Goal: Answer question/provide support

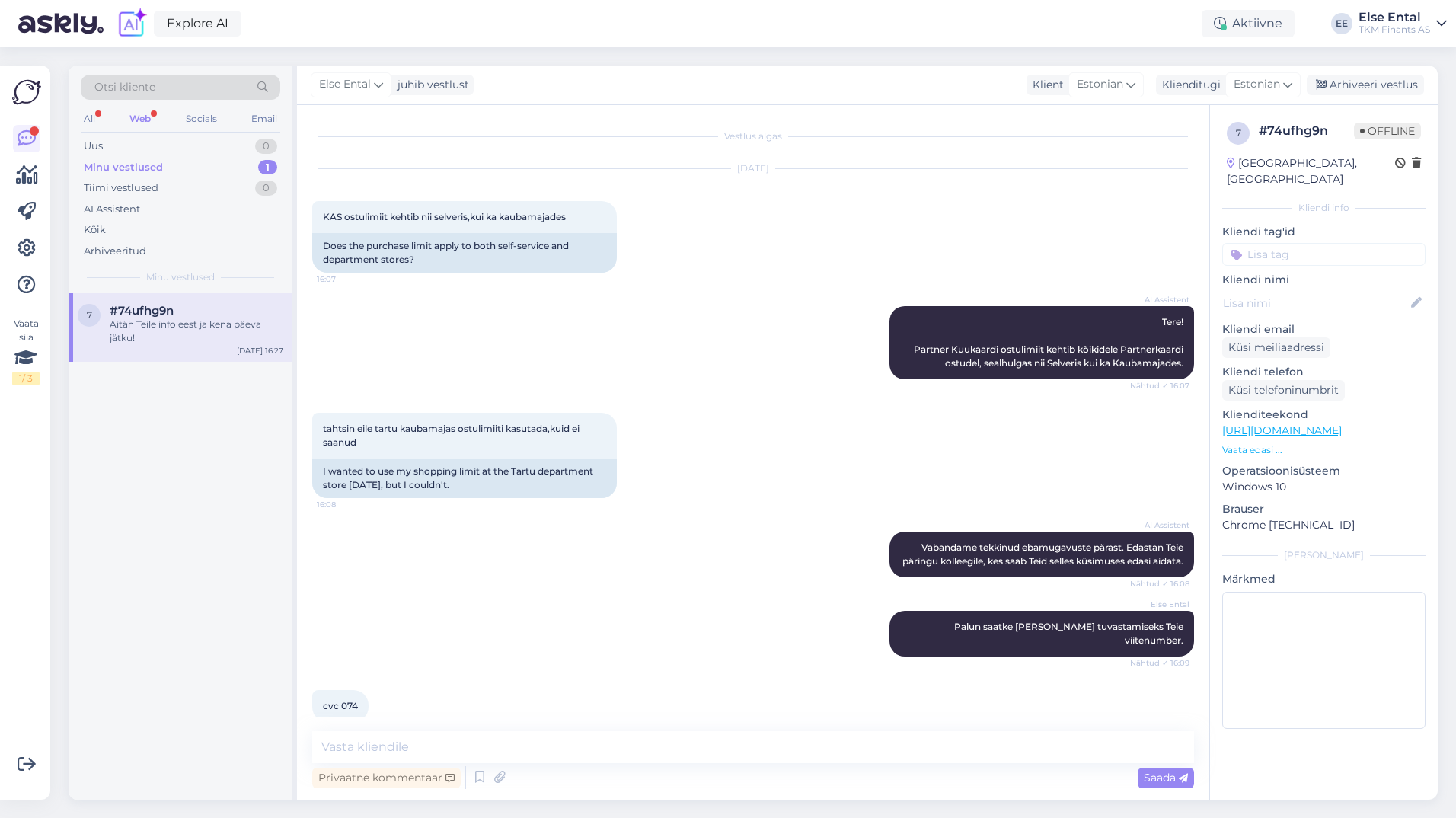
scroll to position [735, 0]
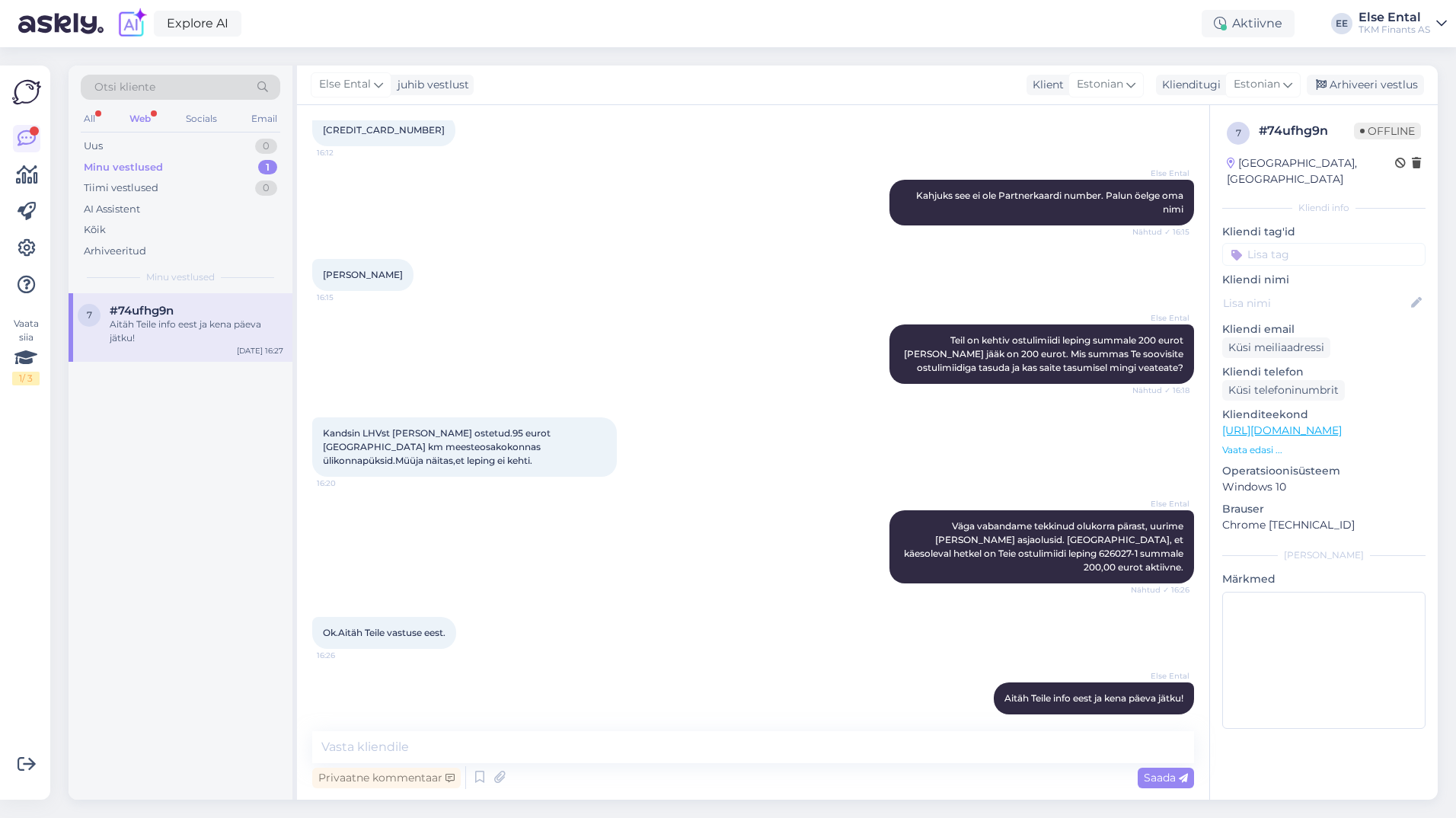
click at [147, 114] on div "Web" at bounding box center [140, 119] width 28 height 20
click at [129, 210] on div "AI Assistent" at bounding box center [112, 210] width 57 height 15
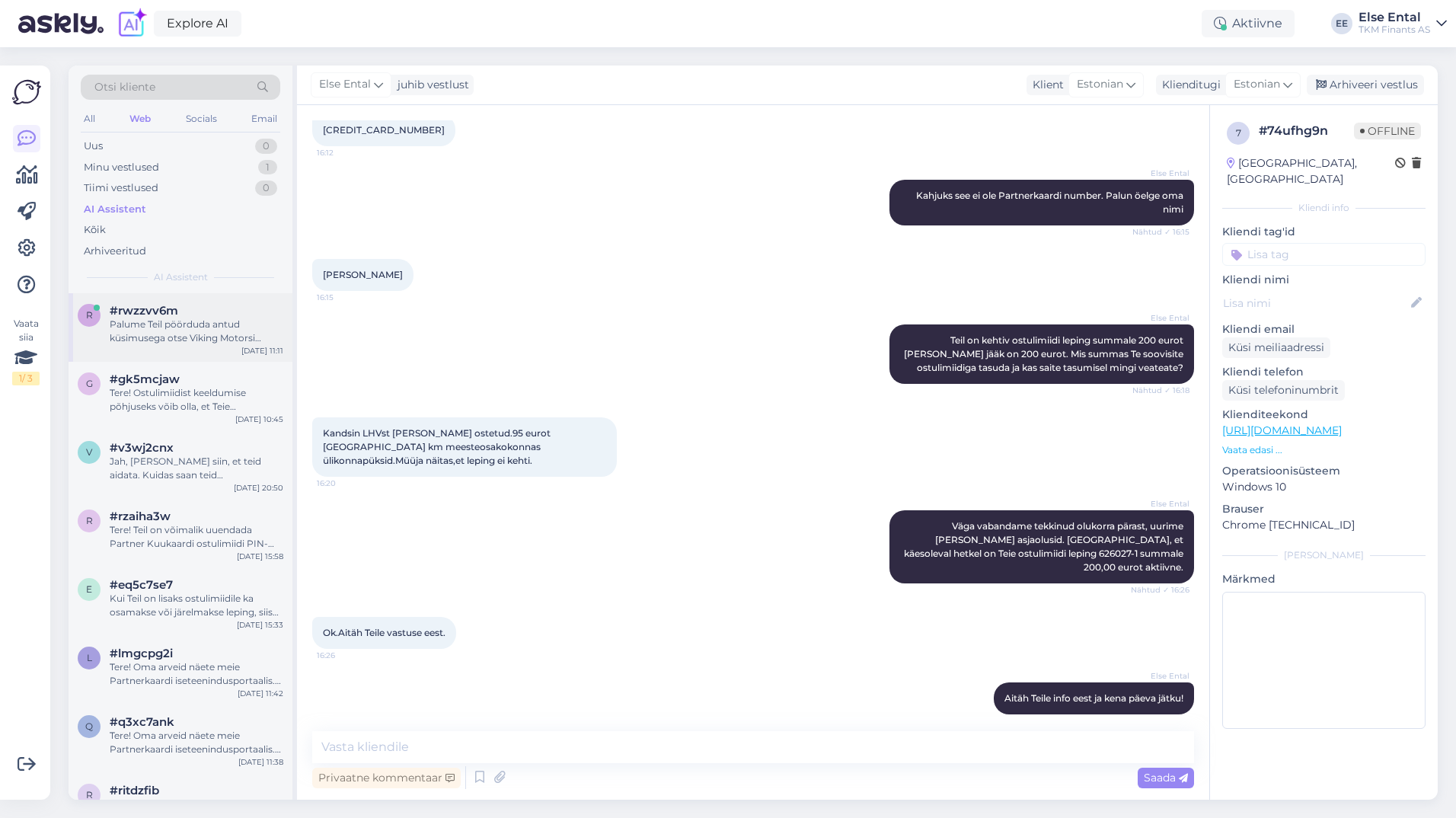
click at [175, 338] on div "Palume Teil pöörduda antud küsimusega otse Viking Motorsi [PERSON_NAME] puudub …" at bounding box center [196, 331] width 174 height 28
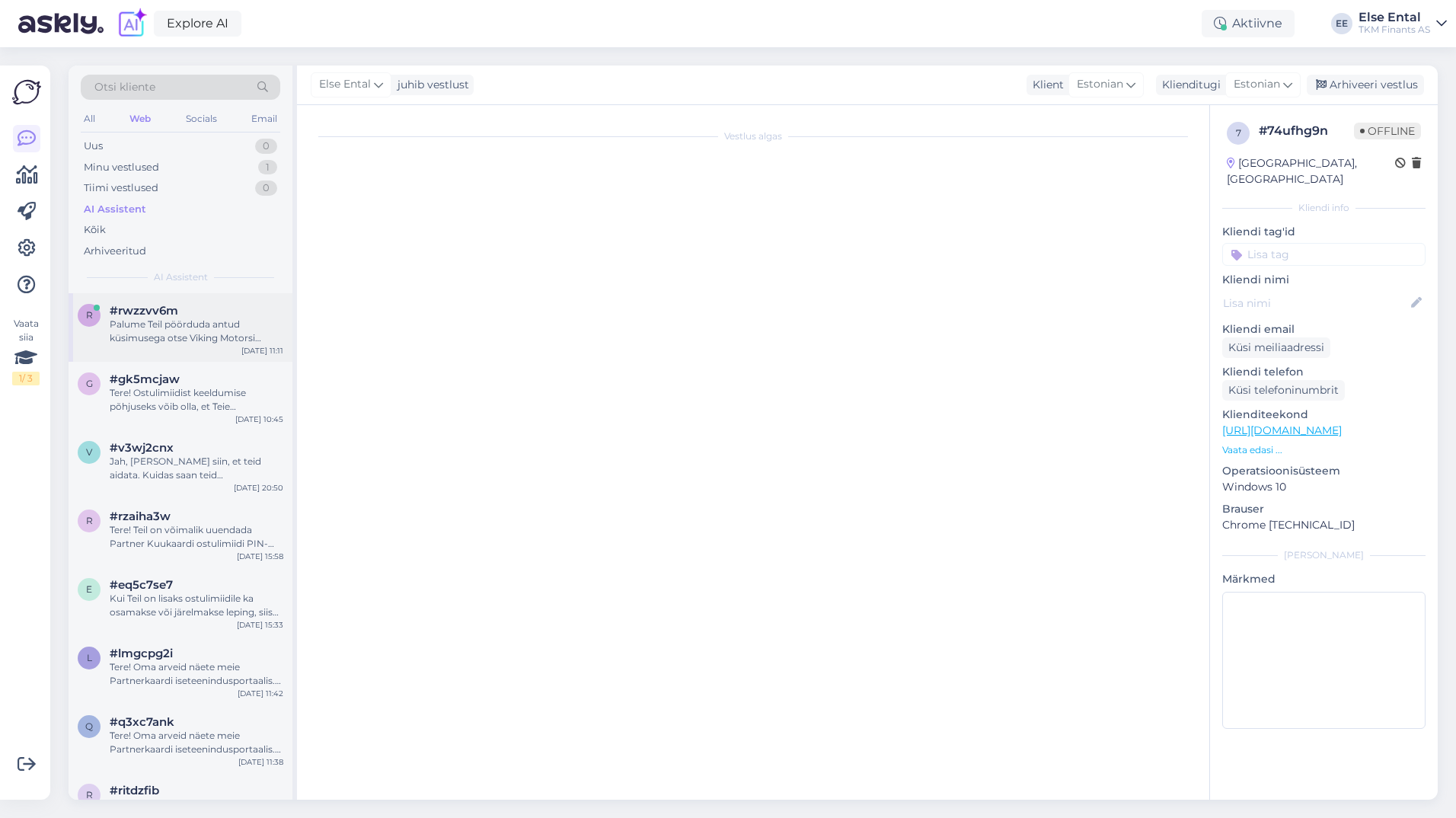
scroll to position [0, 0]
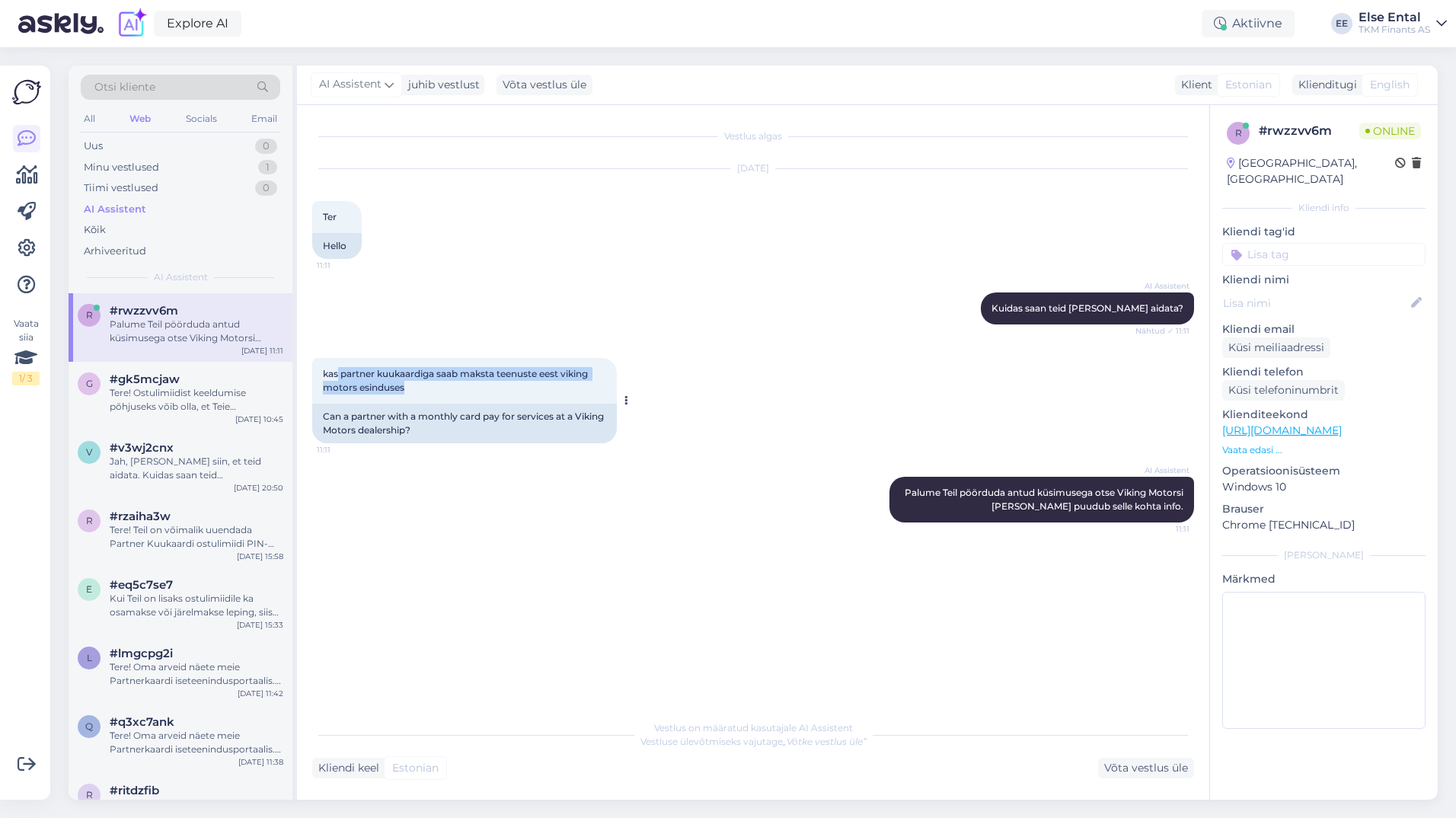
drag, startPoint x: 453, startPoint y: 387, endPoint x: 339, endPoint y: 370, distance: 115.3
click at [339, 370] on div "kas partner kuukaardiga saab maksta teenuste eest viking motors esinduses 11:11" at bounding box center [464, 381] width 305 height 46
click at [1128, 781] on div "Vestlus algas [DATE] Ter 11:11 Hello AI Assistent [PERSON_NAME] saan teid [PERS…" at bounding box center [753, 452] width 912 height 695
click at [1129, 774] on div "Võta vestlus üle" at bounding box center [1145, 767] width 96 height 21
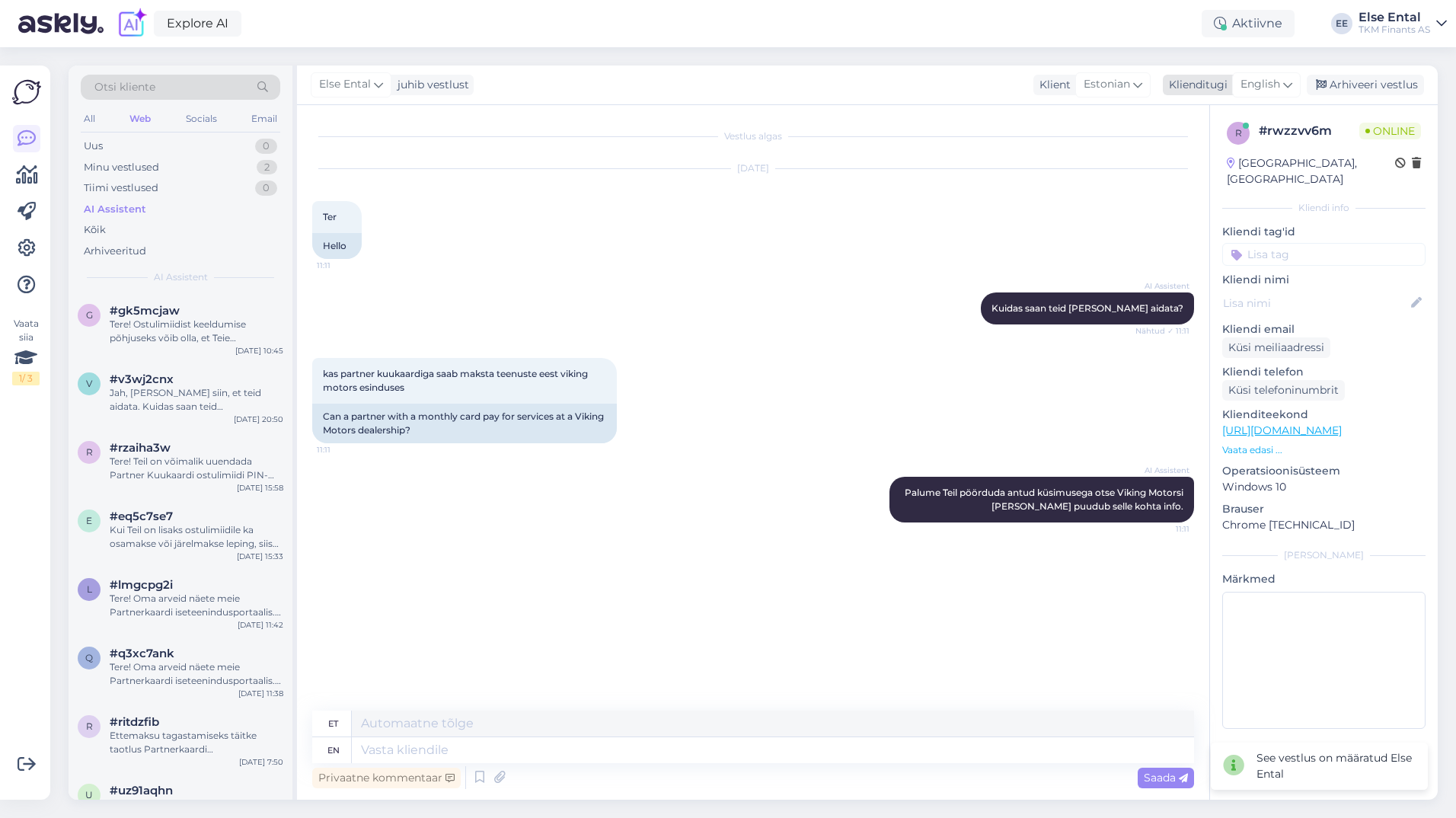
click at [1261, 86] on span "English" at bounding box center [1260, 85] width 40 height 17
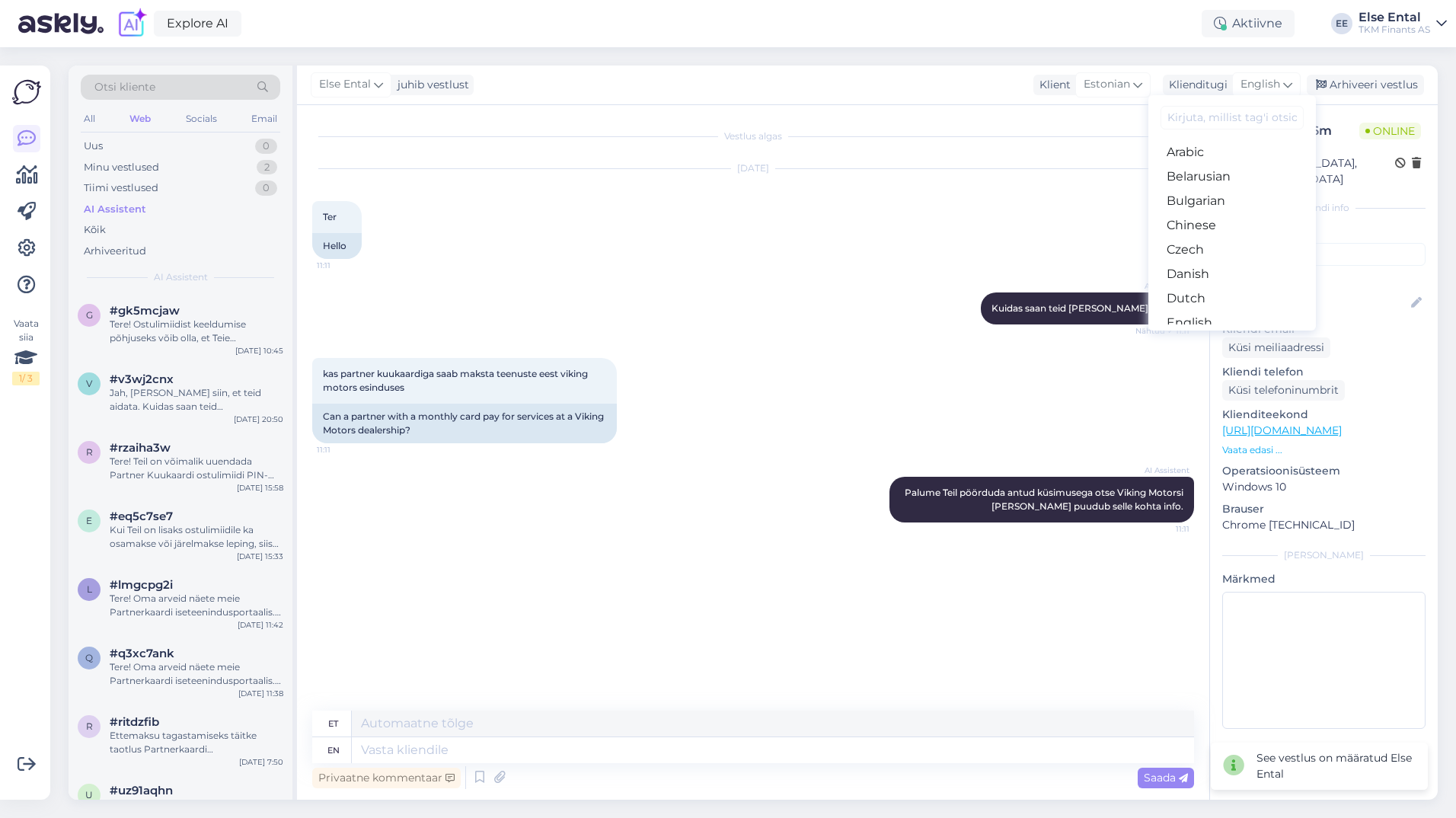
click at [1216, 335] on link "Estonian" at bounding box center [1232, 347] width 168 height 24
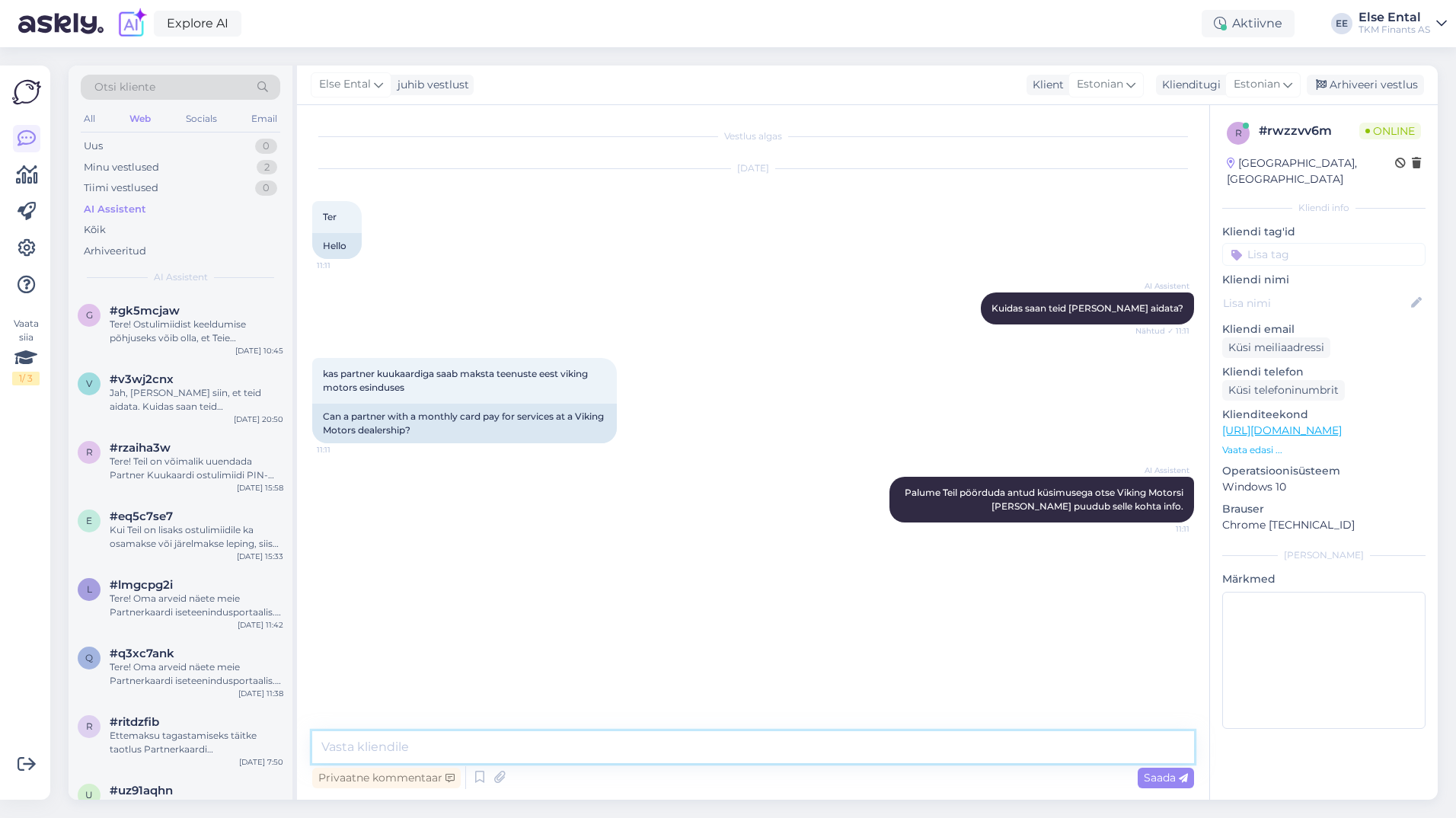
click at [463, 751] on textarea at bounding box center [753, 748] width 882 height 32
drag, startPoint x: 487, startPoint y: 749, endPoint x: 492, endPoint y: 777, distance: 28.4
click at [487, 753] on textarea "Tere, käesoleval hetkel veel ei saa Kuukaardiga" at bounding box center [753, 748] width 882 height 32
click at [633, 747] on textarea "Tere, käesoleval hetkel ei saa Kuukaardiga" at bounding box center [753, 748] width 882 height 32
type textarea "Tere, käesoleval hetkel ei saa Kuukaardiga tasuda Viking Motors esinduses."
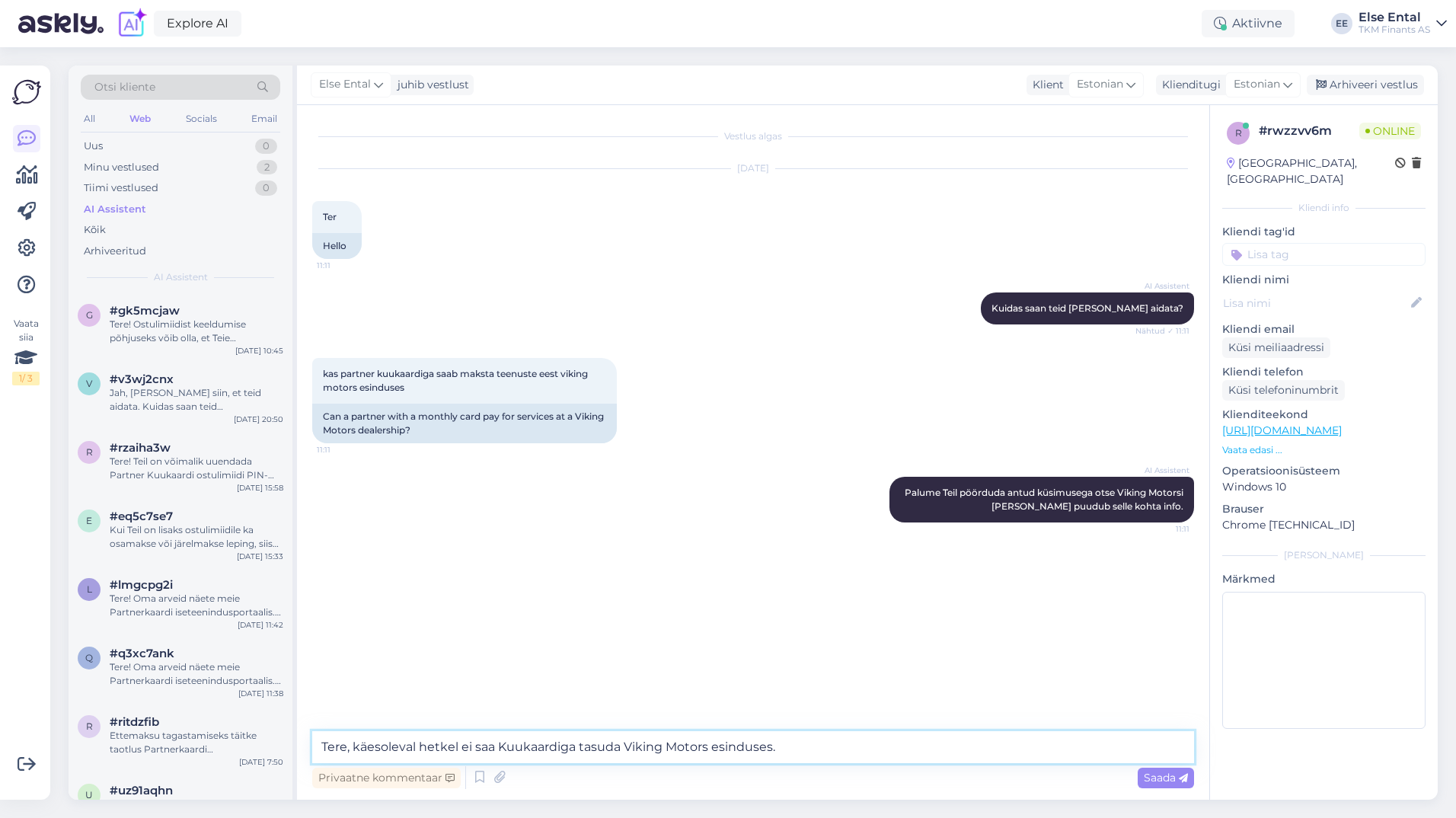
click at [830, 750] on textarea "Tere, käesoleval hetkel ei saa Kuukaardiga tasuda Viking Motors esinduses." at bounding box center [753, 748] width 882 height 32
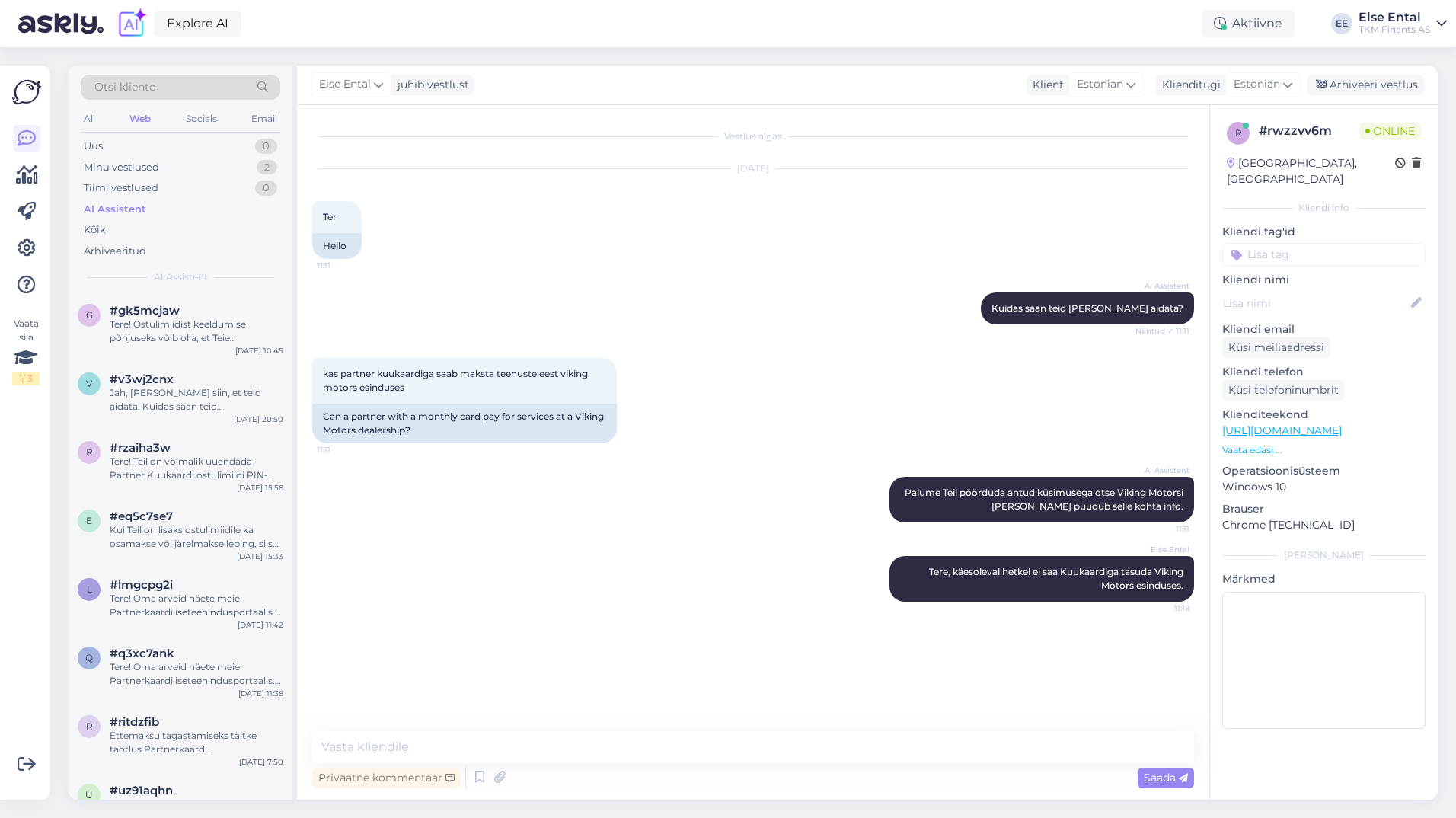
click at [523, 598] on div "Else Ental Tere, käesoleval hetkel ei saa Kuukaardiga tasuda Viking Motors esin…" at bounding box center [753, 579] width 882 height 80
click at [503, 748] on textarea at bounding box center [753, 748] width 882 height 32
click at [188, 173] on div "Minu vestlused 2" at bounding box center [181, 168] width 200 height 21
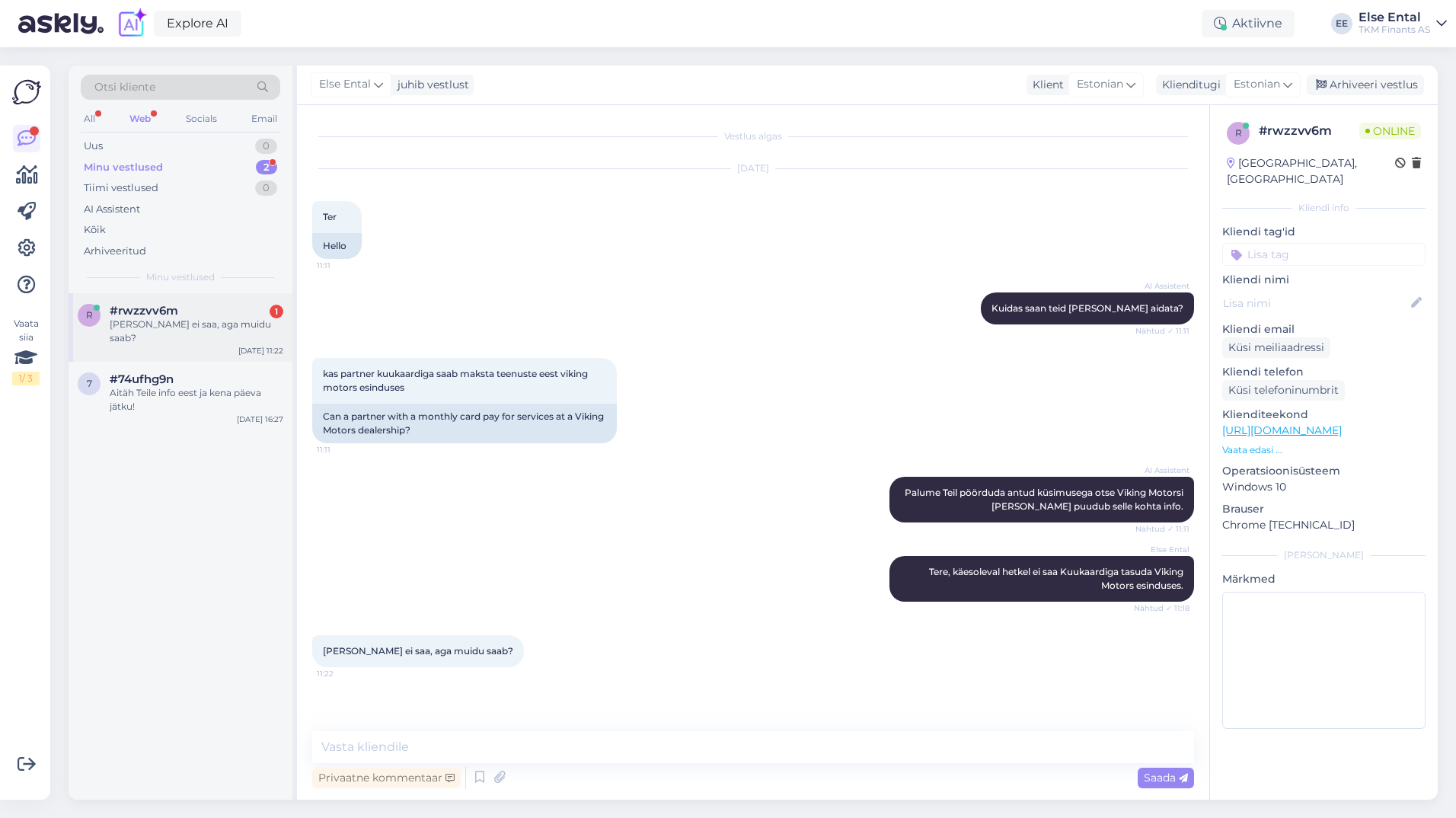
click at [189, 311] on div "#rwzzvv6m 1" at bounding box center [196, 311] width 174 height 14
click at [469, 730] on div "Vestlus algas [DATE] Ter 11:11 Hello AI Assistent [PERSON_NAME] saan teid [PERS…" at bounding box center [753, 452] width 912 height 695
click at [465, 741] on textarea at bounding box center [753, 748] width 882 height 32
drag, startPoint x: 915, startPoint y: 575, endPoint x: 1187, endPoint y: 588, distance: 272.3
click at [1187, 588] on div "Else Ental Tere, käesoleval hetkel ei saa Kuukaardiga tasuda Viking Motors esin…" at bounding box center [1042, 579] width 305 height 46
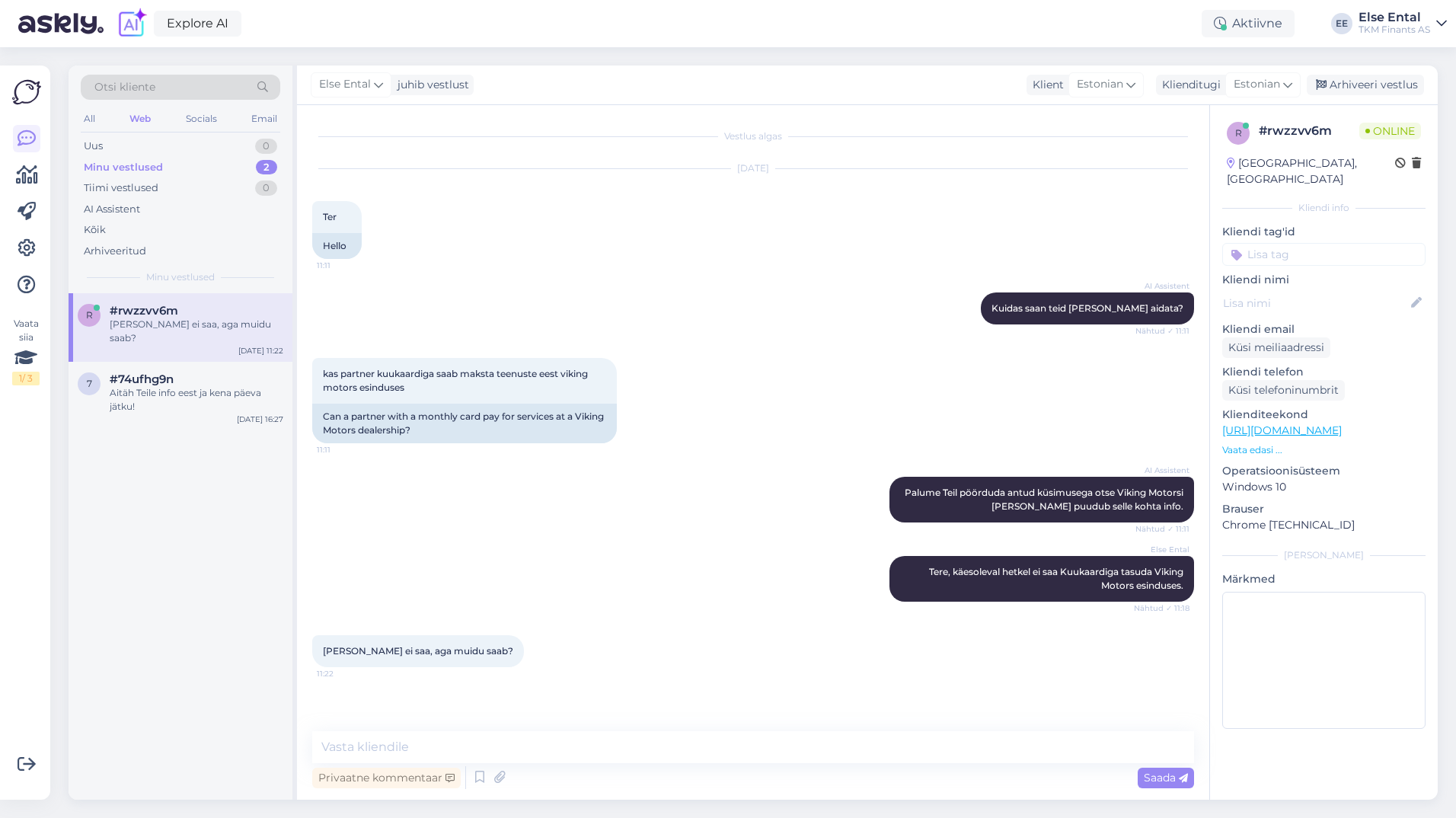
click at [848, 625] on div "[PERSON_NAME] ei saa, aga muidu saab? 11:22" at bounding box center [753, 651] width 882 height 66
click at [145, 118] on div "Web" at bounding box center [140, 119] width 28 height 20
click at [156, 331] on div "[PERSON_NAME] ei saa, aga muidu saab?" at bounding box center [196, 331] width 174 height 28
click at [440, 752] on textarea at bounding box center [753, 748] width 882 height 32
click at [705, 760] on textarea at bounding box center [753, 748] width 882 height 32
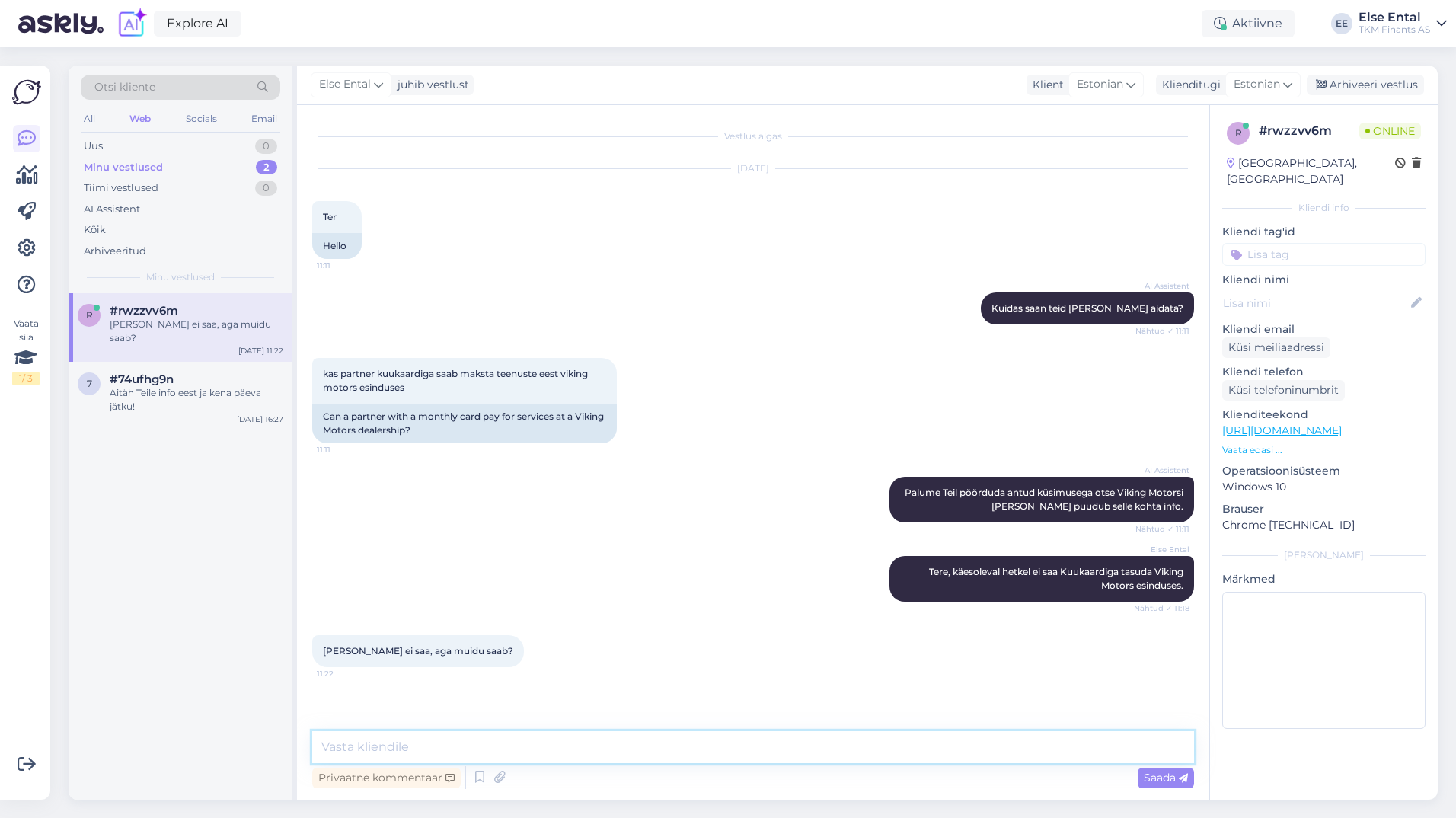
click at [693, 756] on textarea at bounding box center [753, 748] width 882 height 32
drag, startPoint x: 163, startPoint y: 766, endPoint x: 230, endPoint y: 740, distance: 71.9
click at [163, 766] on div "r #rwzzvv6m [PERSON_NAME] ei saa, aga muidu saab? [DATE] 11:22 7 #74ufhg9n Aitä…" at bounding box center [181, 546] width 224 height 507
click at [452, 749] on textarea at bounding box center [753, 748] width 882 height 32
click at [496, 748] on textarea at bounding box center [753, 748] width 882 height 32
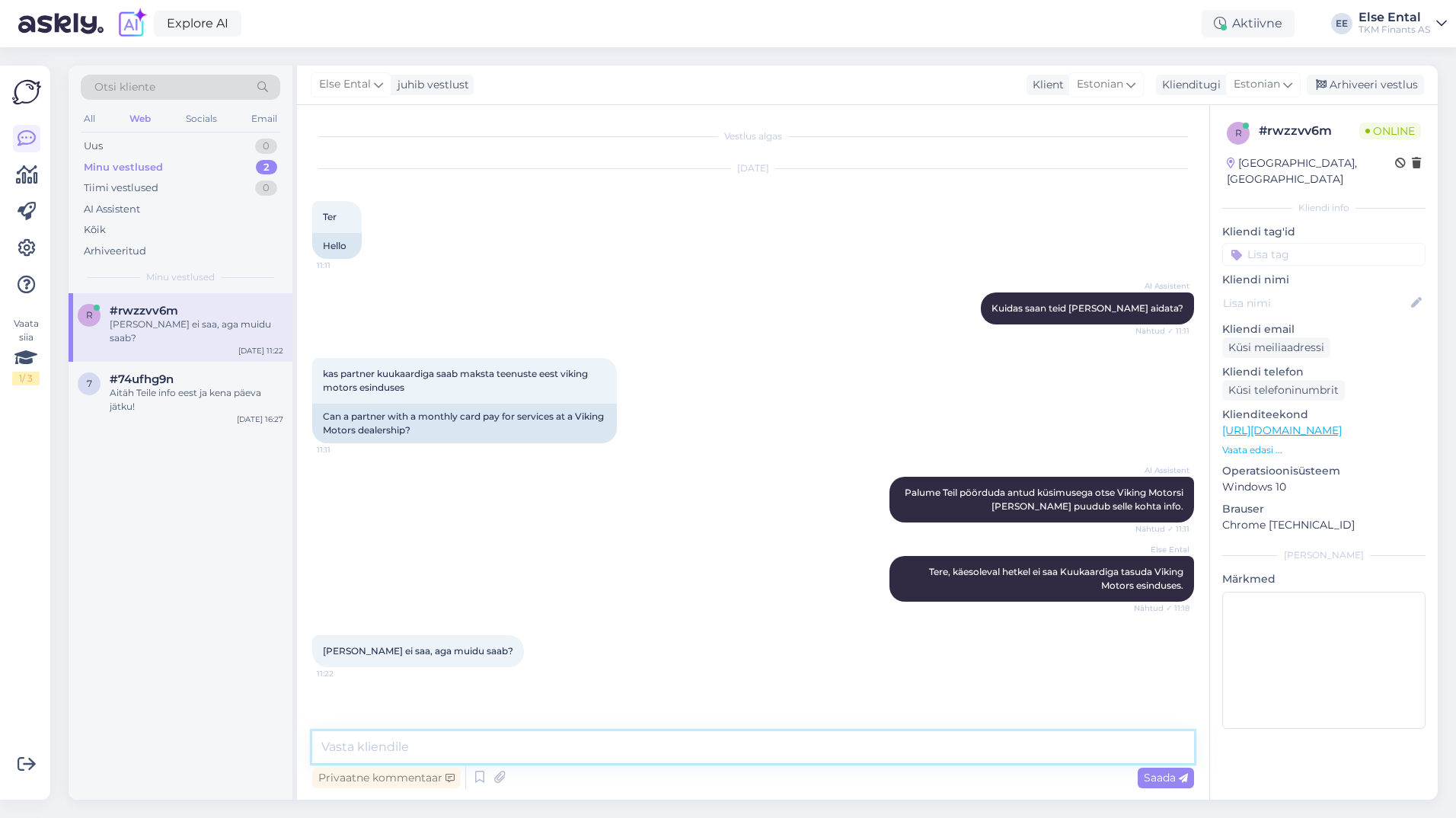
click at [496, 748] on textarea at bounding box center [753, 748] width 882 height 32
drag, startPoint x: 397, startPoint y: 745, endPoint x: 289, endPoint y: 741, distance: 108.1
click at [288, 741] on div "Otsi kliente All Web Socials Email Uus 0 Minu vestlused 2 Tiimi vestlused 0 AI …" at bounding box center [754, 433] width 1370 height 735
drag, startPoint x: 474, startPoint y: 742, endPoint x: 411, endPoint y: 750, distance: 63.5
click at [411, 750] on textarea "Viking Motors [PERSON_NAME]" at bounding box center [753, 748] width 882 height 32
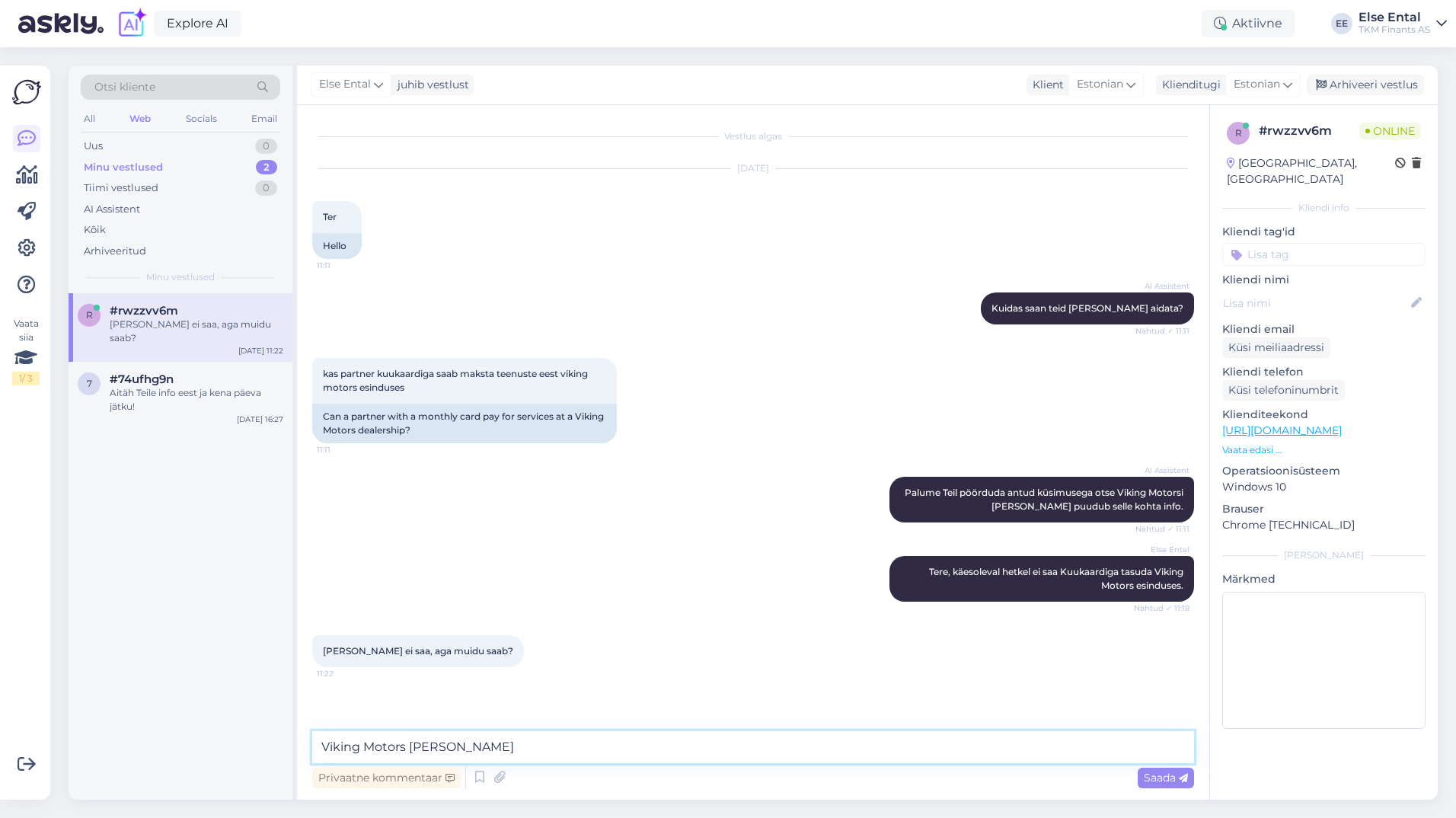
click at [490, 751] on textarea "Viking Motors [PERSON_NAME]" at bounding box center [753, 748] width 882 height 32
drag, startPoint x: 505, startPoint y: 750, endPoint x: 409, endPoint y: 747, distance: 96.0
click at [409, 747] on textarea "Viking Motors [PERSON_NAME]" at bounding box center [753, 748] width 882 height 32
click at [496, 743] on textarea "Viking Motors [PERSON_NAME]" at bounding box center [753, 748] width 882 height 32
drag, startPoint x: 496, startPoint y: 745, endPoint x: 412, endPoint y: 741, distance: 84.1
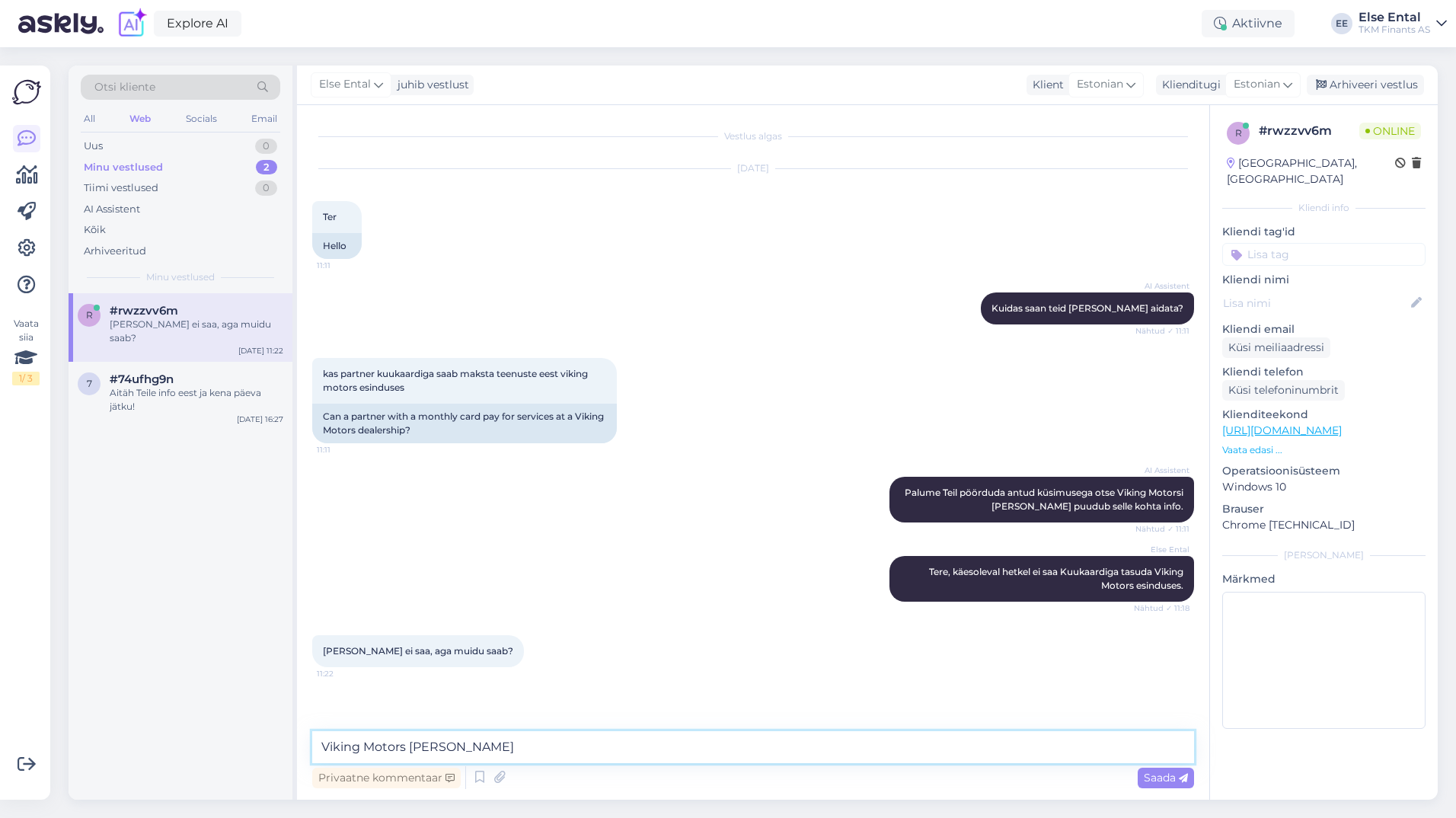
click at [412, 741] on textarea "Viking Motors [PERSON_NAME]" at bounding box center [753, 748] width 882 height 32
click at [529, 741] on textarea "Viking Motors teavitab, kui" at bounding box center [753, 748] width 882 height 32
click at [569, 745] on textarea "Viking Motors teavitab, kui Kuukaardi" at bounding box center [753, 748] width 882 height 32
drag, startPoint x: 608, startPoint y: 754, endPoint x: 204, endPoint y: 741, distance: 404.2
click at [204, 741] on div "Otsi kliente All Web Socials Email Uus 0 Minu vestlused 2 Tiimi vestlused 0 AI …" at bounding box center [754, 433] width 1370 height 735
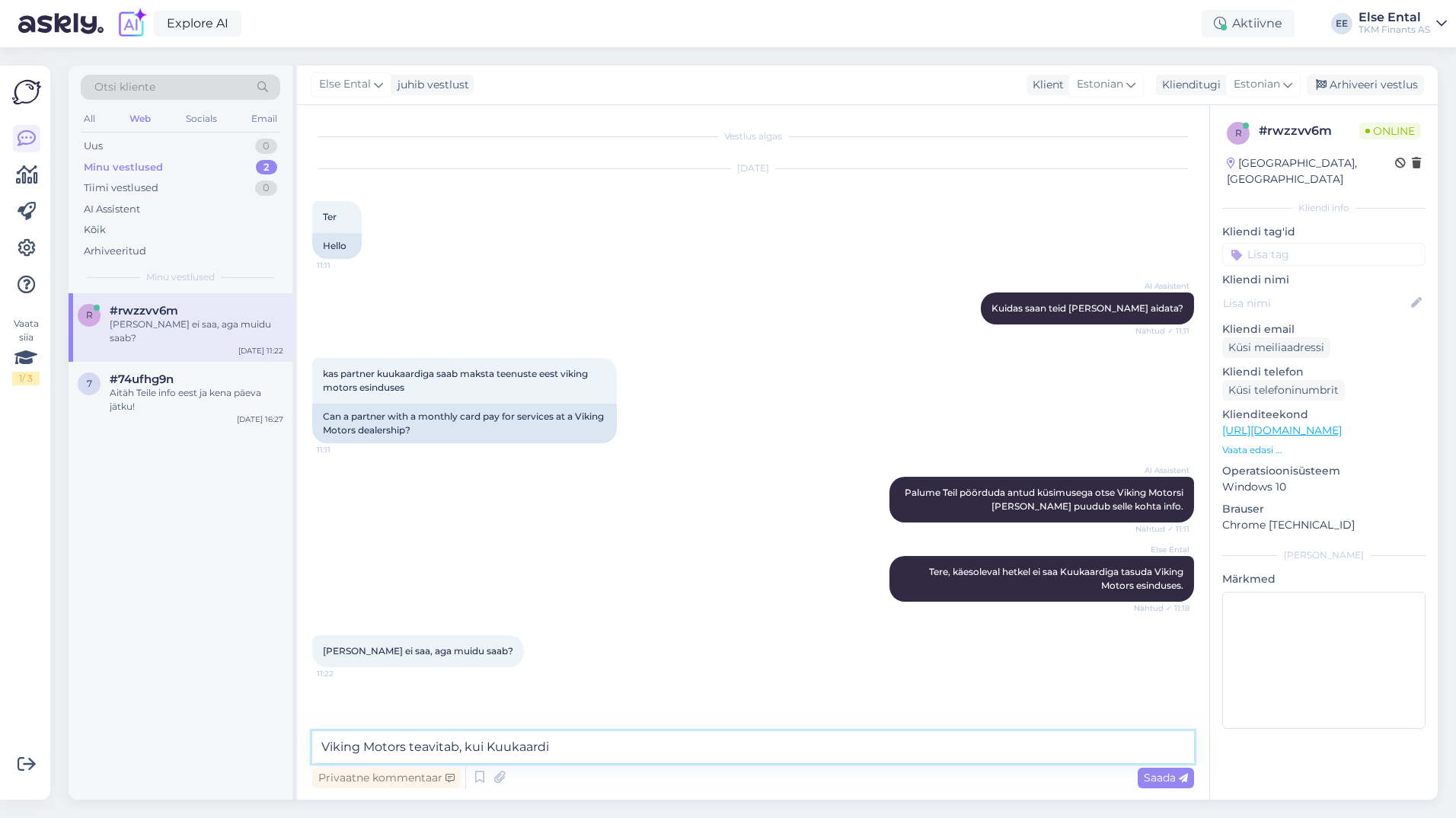
type textarea "Viking Motors teavitab, kui Kuukaardi"
click at [598, 745] on textarea "Viking Motors teavitab, kui Kuukaardi" at bounding box center [753, 748] width 882 height 32
drag, startPoint x: 568, startPoint y: 743, endPoint x: 258, endPoint y: 739, distance: 310.0
click at [258, 739] on div "Otsi kliente All Web Socials Email Uus 0 Minu vestlused 2 Tiimi vestlused 0 AI …" at bounding box center [754, 433] width 1370 height 735
click at [170, 751] on div "r #rwzzvv6m [PERSON_NAME] ei saa, aga muidu saab? [DATE] 11:22 7 #74ufhg9n Aitä…" at bounding box center [181, 546] width 224 height 507
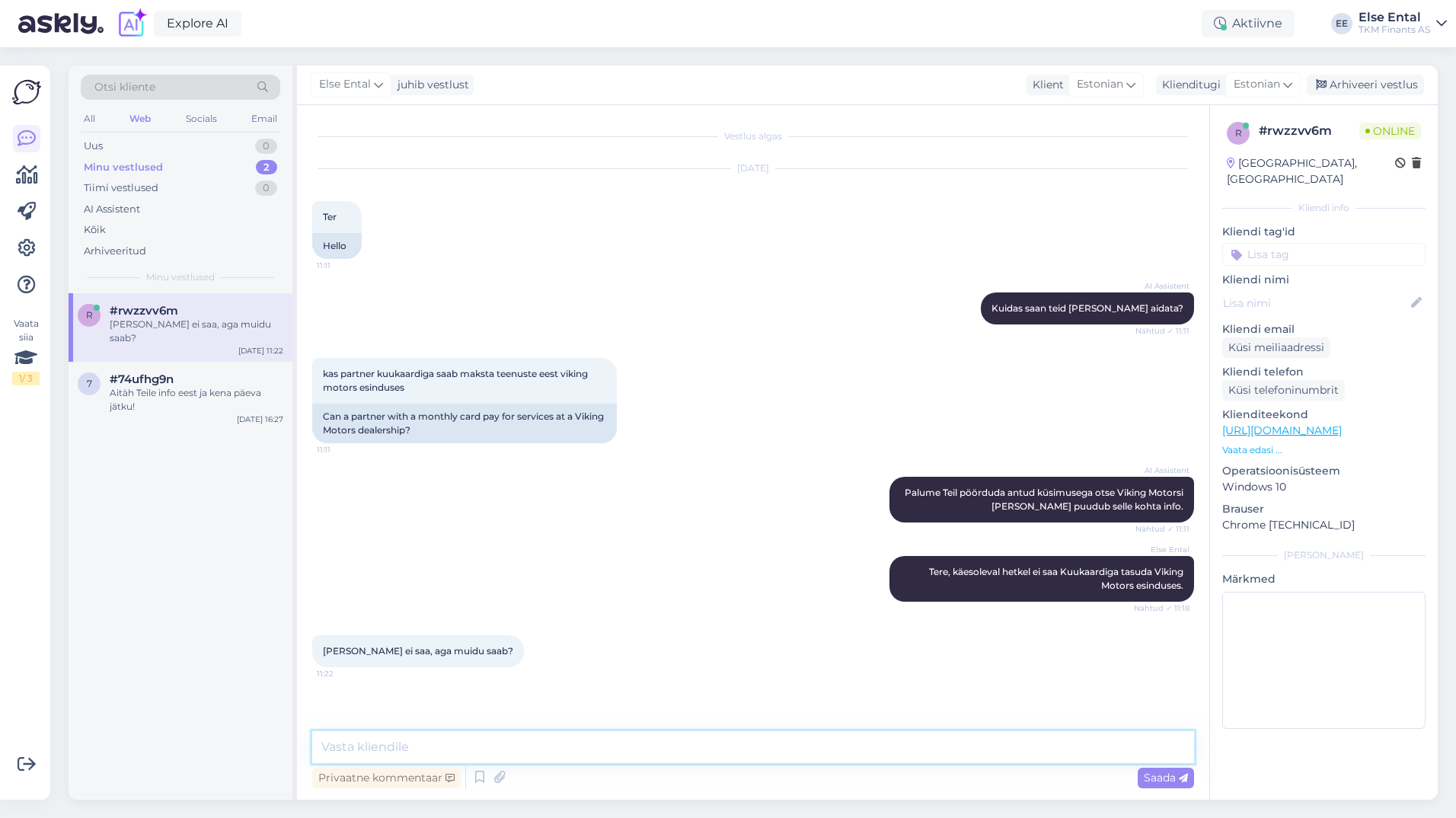
drag, startPoint x: 466, startPoint y: 737, endPoint x: 471, endPoint y: 730, distance: 8.6
click at [467, 735] on textarea at bounding box center [753, 748] width 882 height 32
click at [504, 761] on textarea at bounding box center [753, 748] width 882 height 32
click at [497, 741] on textarea at bounding box center [753, 748] width 882 height 32
click at [614, 754] on textarea "Viking Motors teavitab oma kliente, kui" at bounding box center [753, 748] width 882 height 32
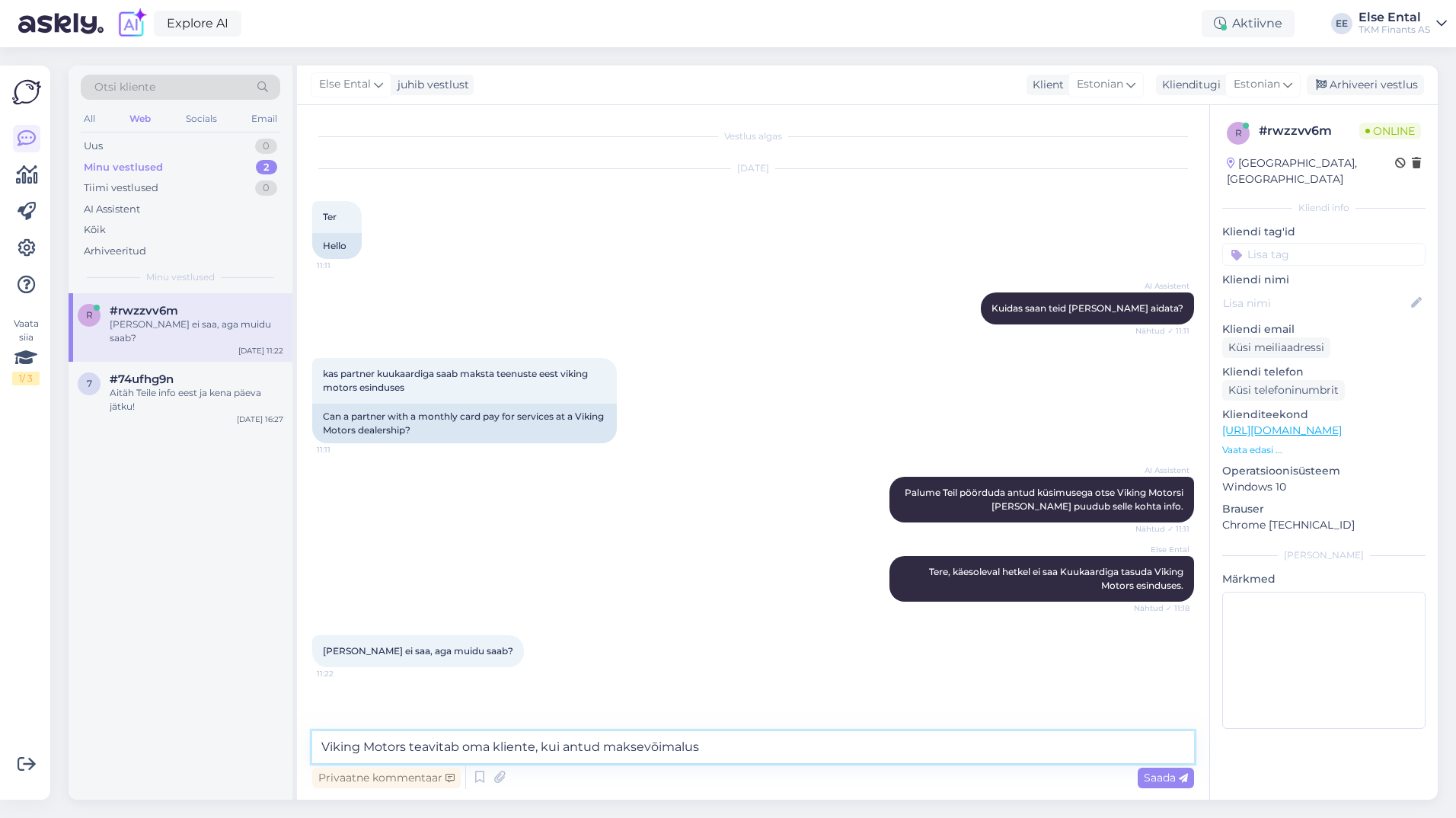
click at [769, 750] on textarea "Viking Motors teavitab oma kliente, kui antud maksevõimalus" at bounding box center [753, 748] width 882 height 32
click at [786, 756] on textarea "Viking Motors teavitab oma kliente, kui antud maksevõimalus" at bounding box center [753, 748] width 882 height 32
click at [741, 750] on textarea "Viking Motors teavitab oma kliente, kui antud maksevõimaluse" at bounding box center [753, 748] width 882 height 32
click at [534, 748] on textarea "Viking Motors teavitab oma kliente, kui antud maksevõimaluse" at bounding box center [753, 748] width 882 height 32
click at [775, 751] on textarea "Viking Motors teavitab oma kliente, kui antud maksevõimaluse" at bounding box center [753, 748] width 882 height 32
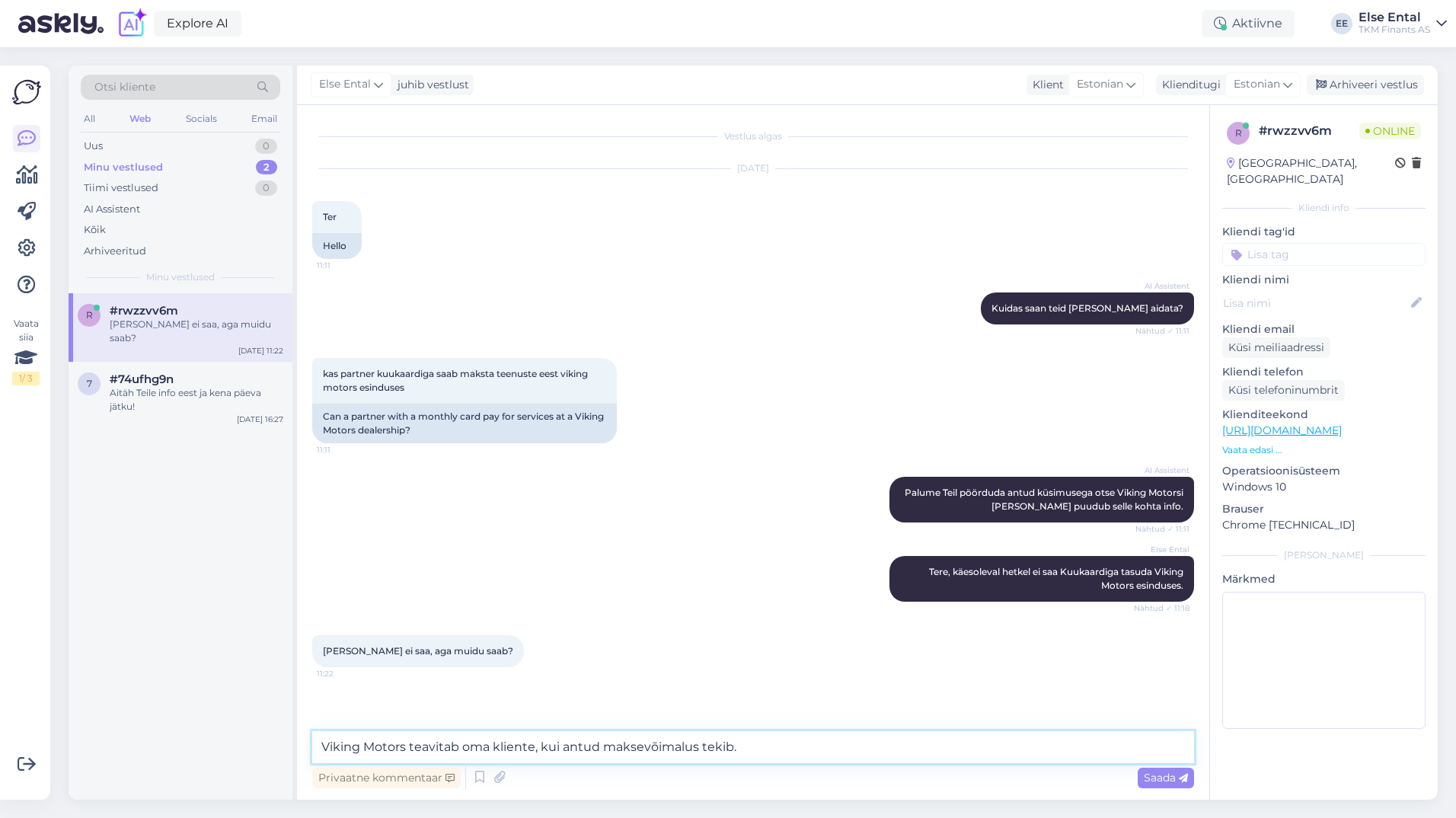
type textarea "Viking Motors teavitab oma kliente, kui antud maksevõimalus tekib."
click at [802, 742] on textarea "Viking Motors teavitab oma kliente, kui antud maksevõimalus tekib." at bounding box center [753, 748] width 882 height 32
click at [808, 751] on textarea "Viking Motors teavitab oma kliente, kui antud maksevõimalus tekib." at bounding box center [753, 748] width 882 height 32
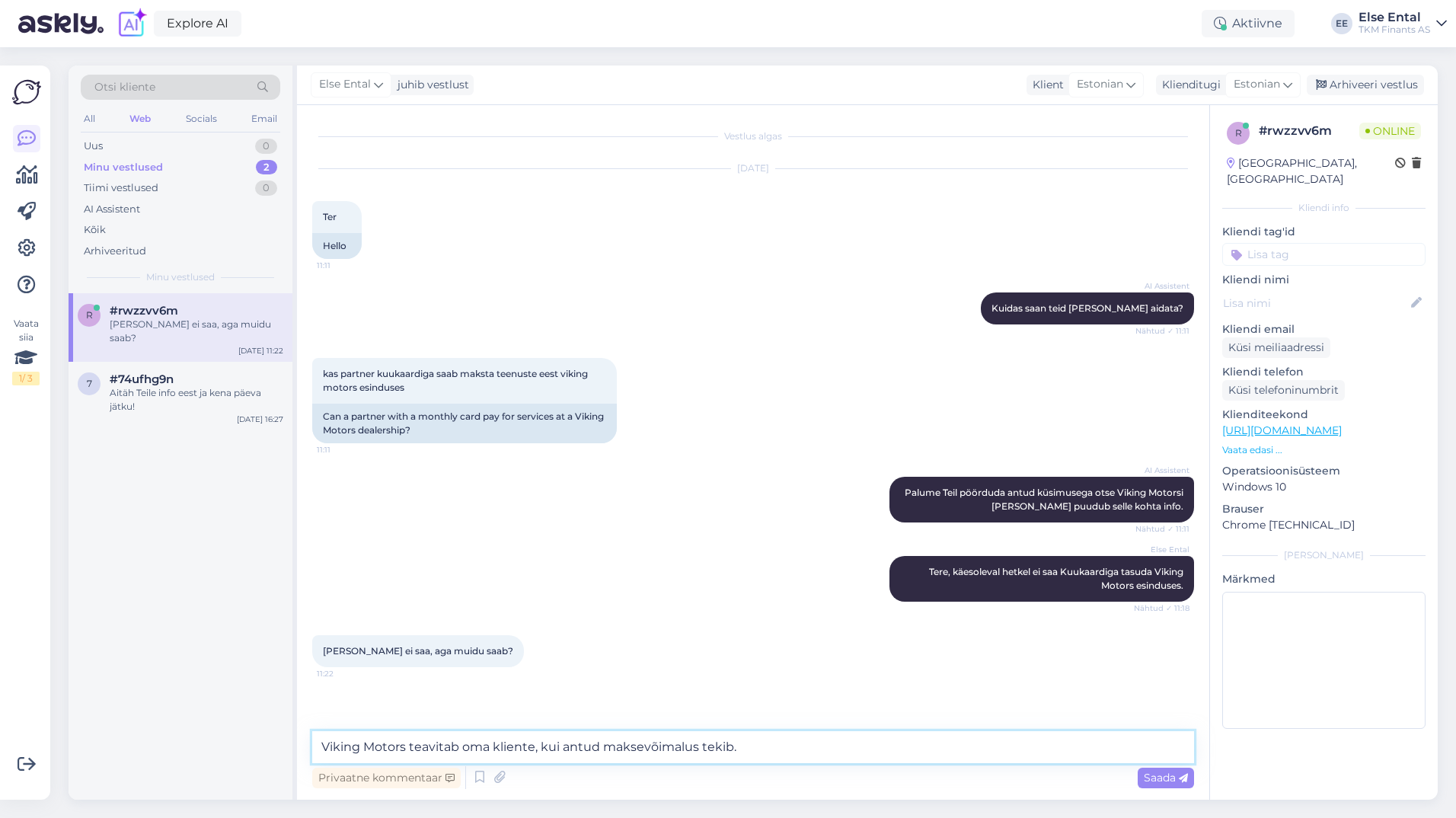
drag, startPoint x: 868, startPoint y: 761, endPoint x: 848, endPoint y: 757, distance: 20.4
click at [868, 760] on textarea "Viking Motors teavitab oma kliente, kui antud maksevõimalus tekib." at bounding box center [753, 748] width 882 height 32
click at [803, 741] on textarea "Viking Motors teavitab oma kliente, kui antud maksevõimalus tekib." at bounding box center [753, 748] width 882 height 32
drag, startPoint x: 829, startPoint y: 761, endPoint x: 263, endPoint y: 762, distance: 566.0
click at [263, 762] on div "Otsi kliente All Web Socials Email Uus 0 Minu vestlused 2 Tiimi vestlused 0 AI …" at bounding box center [754, 433] width 1370 height 735
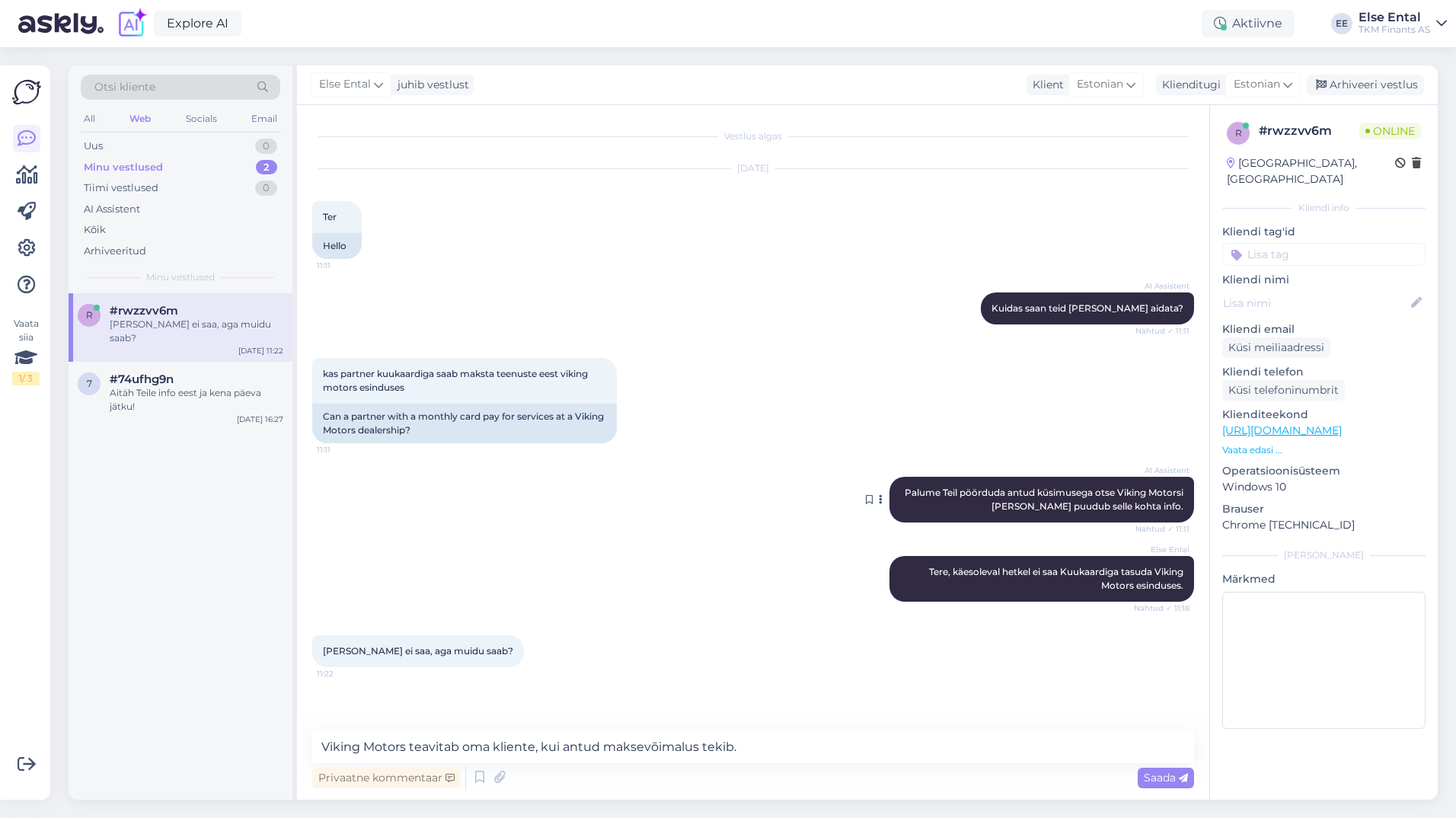
click at [1050, 510] on span "Palume Teil pöörduda antud küsimusega otse Viking Motorsi [PERSON_NAME] puudub …" at bounding box center [1045, 499] width 281 height 25
drag, startPoint x: 1045, startPoint y: 510, endPoint x: 920, endPoint y: 501, distance: 125.3
click at [920, 501] on div "AI Assistent [PERSON_NAME] Teil pöörduda antud küsimusega otse Viking Motorsi […" at bounding box center [1042, 500] width 305 height 46
click at [940, 662] on div "[PERSON_NAME] ei saa, aga muidu saab? 11:22" at bounding box center [753, 651] width 882 height 66
click at [1041, 504] on span "Palume Teil pöörduda antud küsimusega otse Viking Motorsi [PERSON_NAME] puudub …" at bounding box center [1045, 499] width 281 height 25
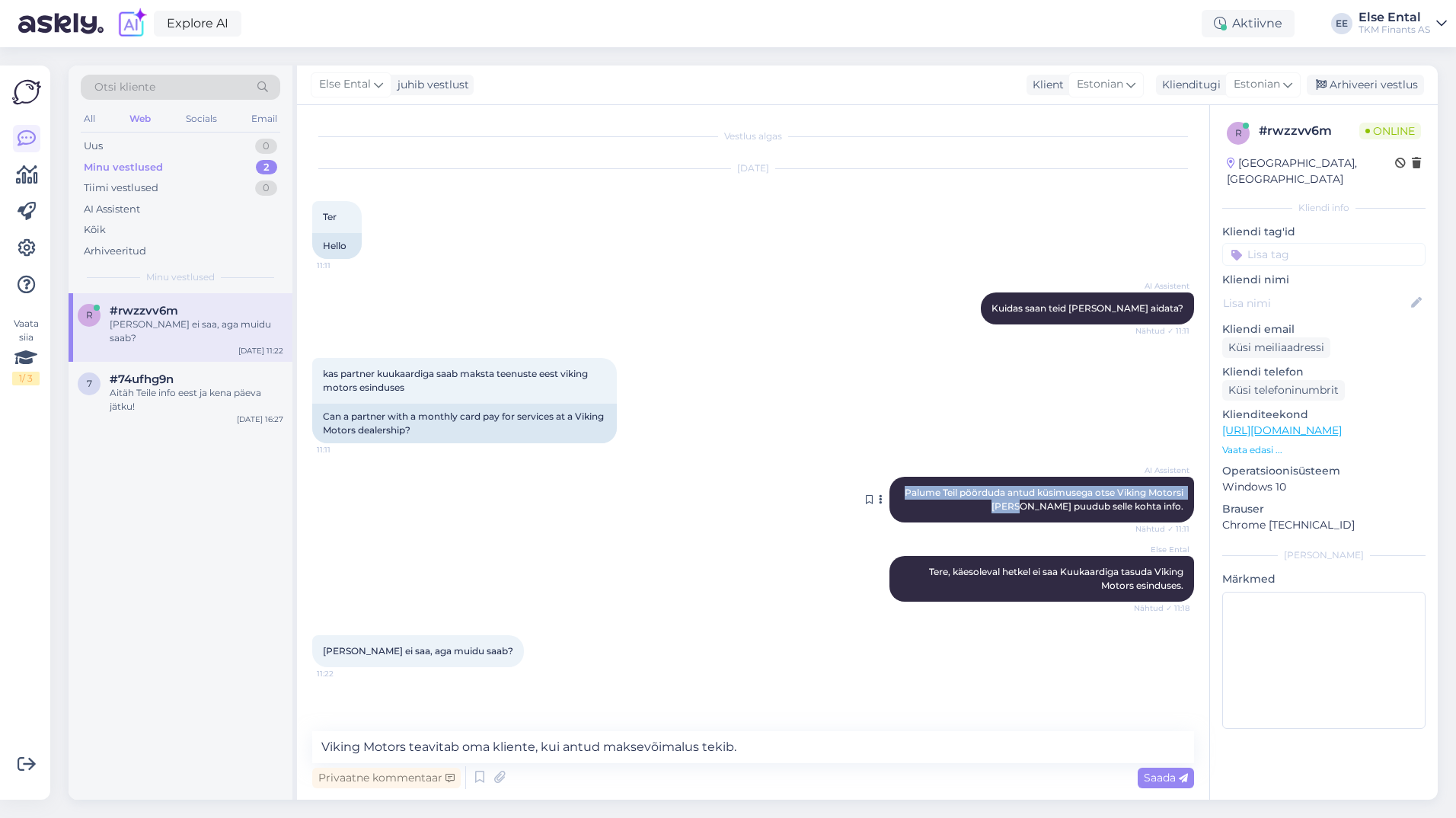
drag, startPoint x: 1044, startPoint y: 506, endPoint x: 901, endPoint y: 495, distance: 143.4
click at [905, 495] on span "Palume Teil pöörduda antud küsimusega otse Viking Motorsi [PERSON_NAME] puudub …" at bounding box center [1045, 499] width 281 height 25
drag, startPoint x: 901, startPoint y: 495, endPoint x: 922, endPoint y: 488, distance: 22.1
copy span "Palume Teil pöörduda antud küsimusega otse Viking Motorsi [PERSON_NAME]"
drag, startPoint x: 795, startPoint y: 758, endPoint x: 229, endPoint y: 747, distance: 566.1
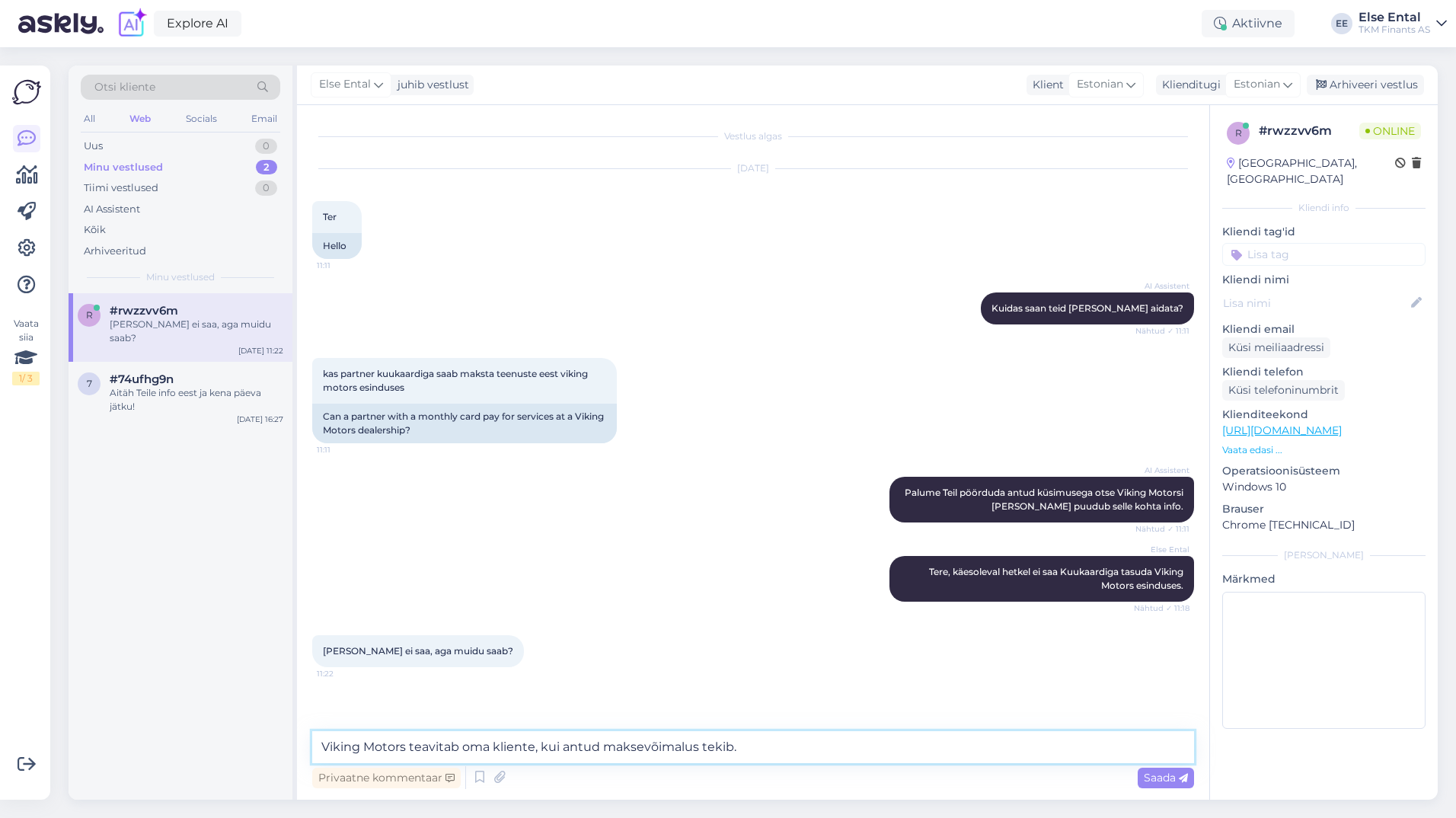
click at [229, 747] on div "Otsi kliente All Web Socials Email Uus 0 Minu vestlused 2 Tiimi vestlused 0 AI …" at bounding box center [754, 433] width 1370 height 735
click at [373, 745] on textarea at bounding box center [753, 748] width 882 height 32
click at [440, 746] on textarea at bounding box center [753, 748] width 882 height 32
paste textarea "Palume Teil pöörduda antud küsimusega otse Viking Motorsi [PERSON_NAME]"
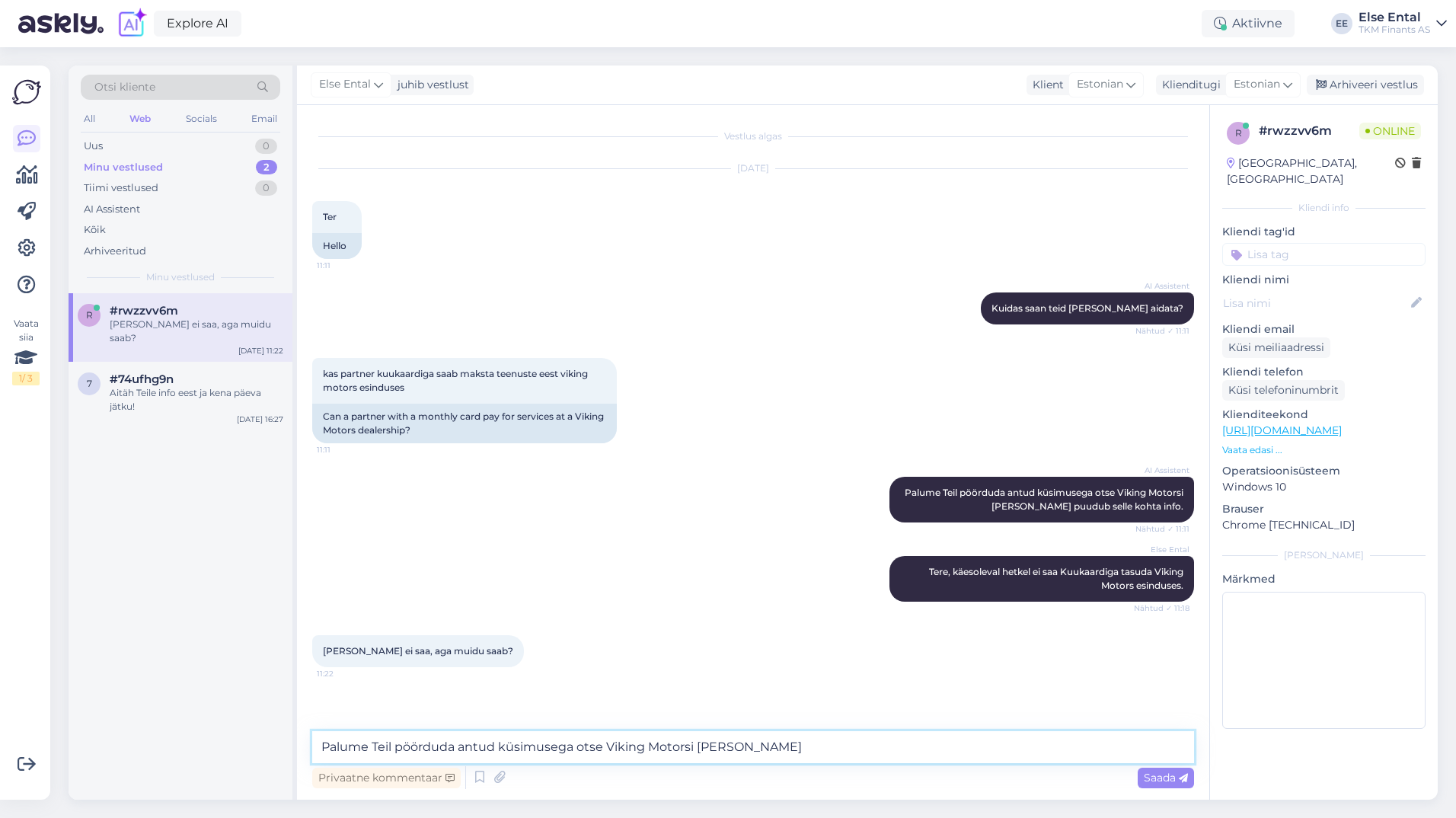
click at [768, 751] on textarea "Palume Teil pöörduda antud küsimusega otse Viking Motorsi [PERSON_NAME]" at bounding box center [753, 748] width 882 height 32
click at [777, 751] on textarea "Palume Teil pöörduda antud küsimusega otse Viking Motorsi [PERSON_NAME]." at bounding box center [753, 748] width 882 height 32
drag, startPoint x: 773, startPoint y: 751, endPoint x: 256, endPoint y: 741, distance: 517.1
click at [256, 741] on div "Otsi kliente All Web Socials Email Uus 0 Minu vestlused 2 Tiimi vestlused 0 AI …" at bounding box center [754, 433] width 1370 height 735
click at [752, 754] on textarea "Palume Teil pöörduda antud küsimusega otse Viking Motorsi [PERSON_NAME]." at bounding box center [753, 748] width 882 height 32
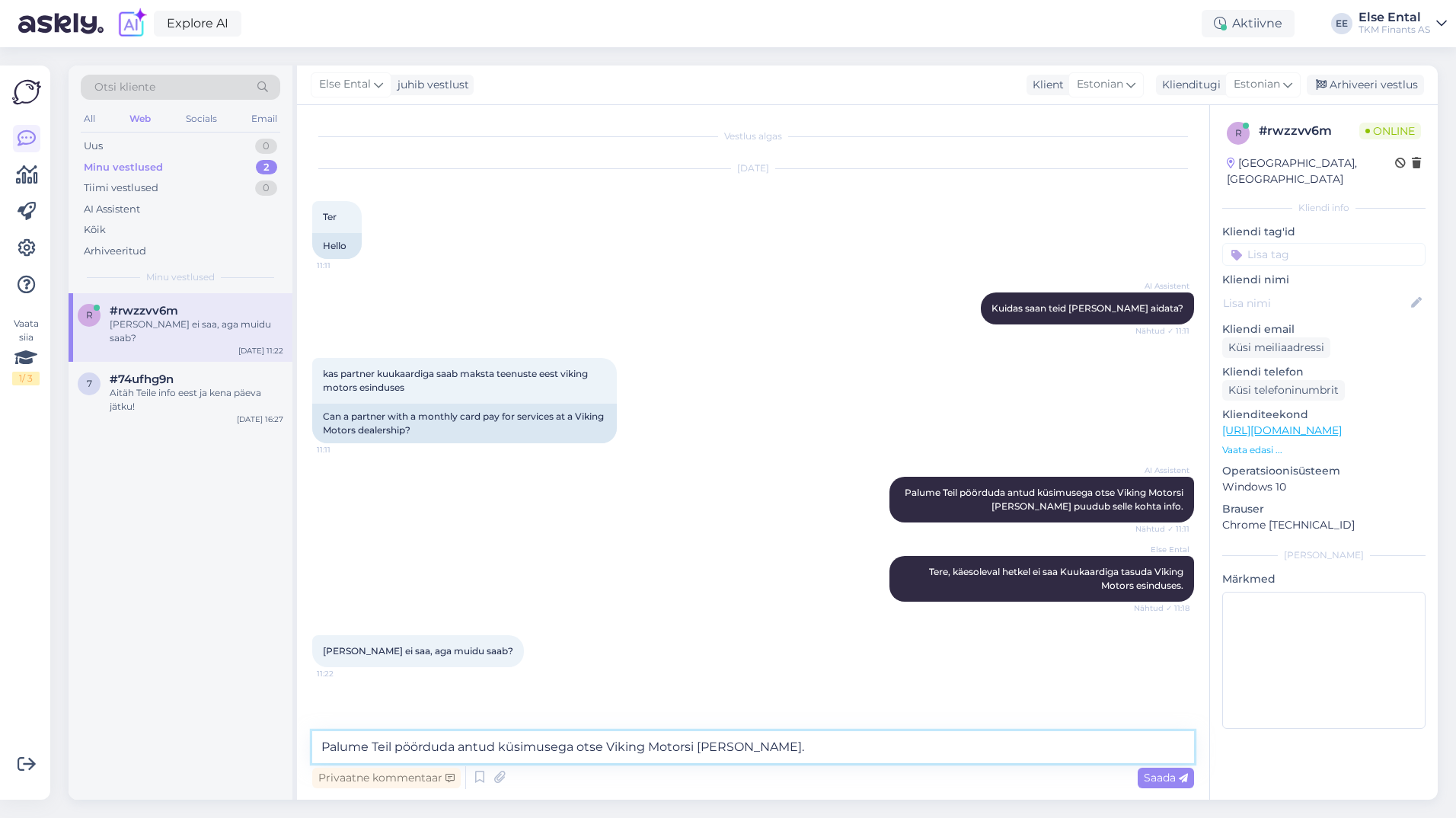
drag, startPoint x: 762, startPoint y: 745, endPoint x: 210, endPoint y: 720, distance: 552.6
click at [213, 723] on div "Otsi kliente All Web Socials Email Uus 0 Minu vestlused 2 Tiimi vestlused 0 AI …" at bounding box center [754, 433] width 1370 height 735
paste textarea "Antud teemal palume ühendust [PERSON_NAME] otse Viking Motorsiga"
click at [741, 748] on textarea "Antud teemal palume ühendust [PERSON_NAME] otse Viking Motorsiga." at bounding box center [753, 748] width 882 height 32
type textarea "Antud teemal palume ühendust [PERSON_NAME] otse Viking Motorsiga."
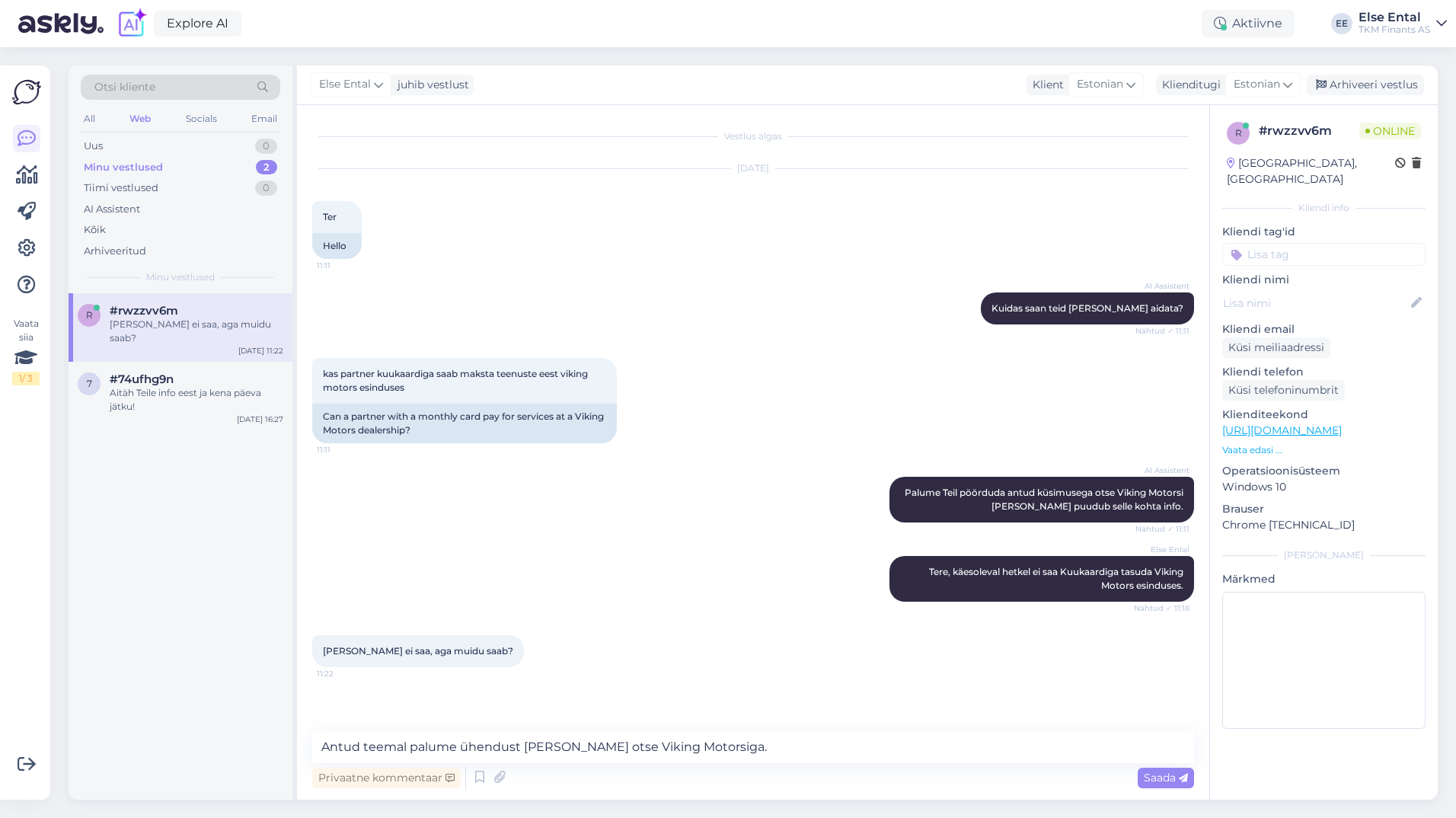
click at [1167, 772] on span "Saada" at bounding box center [1166, 777] width 44 height 14
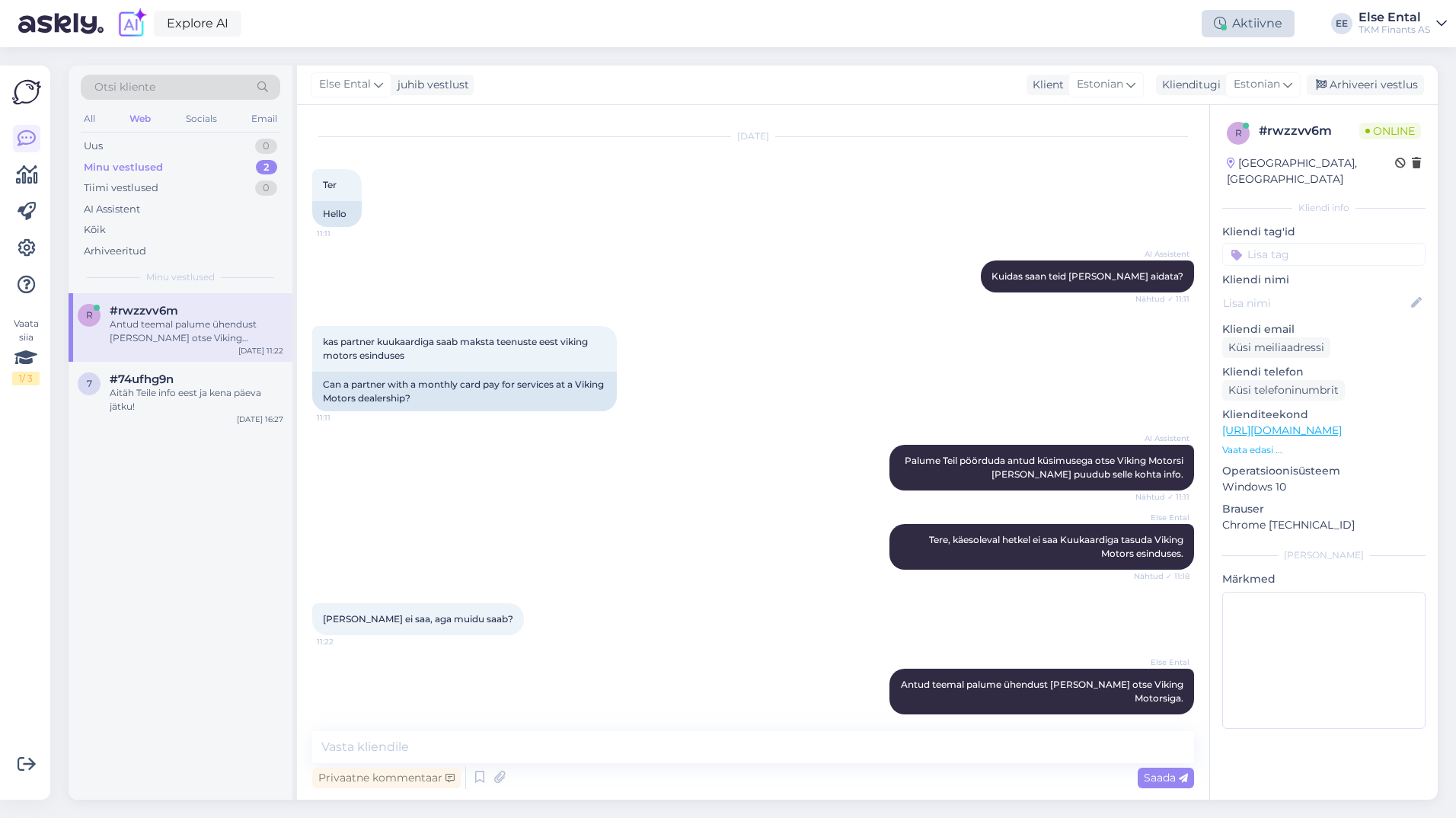
click at [1241, 27] on div "Aktiivne" at bounding box center [1248, 24] width 93 height 28
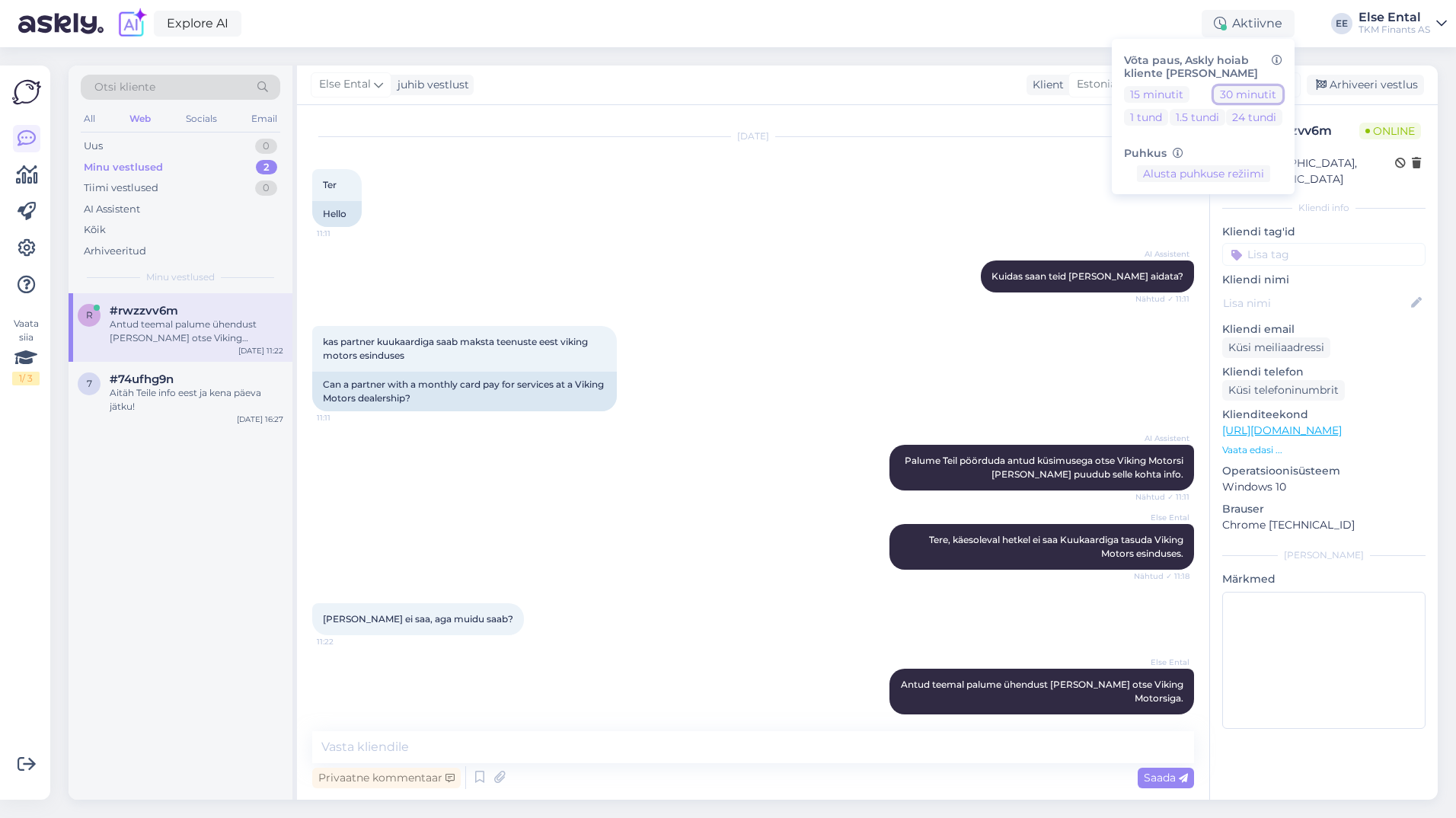
click at [1243, 100] on button "30 minutit" at bounding box center [1249, 94] width 69 height 17
